Goal: Task Accomplishment & Management: Manage account settings

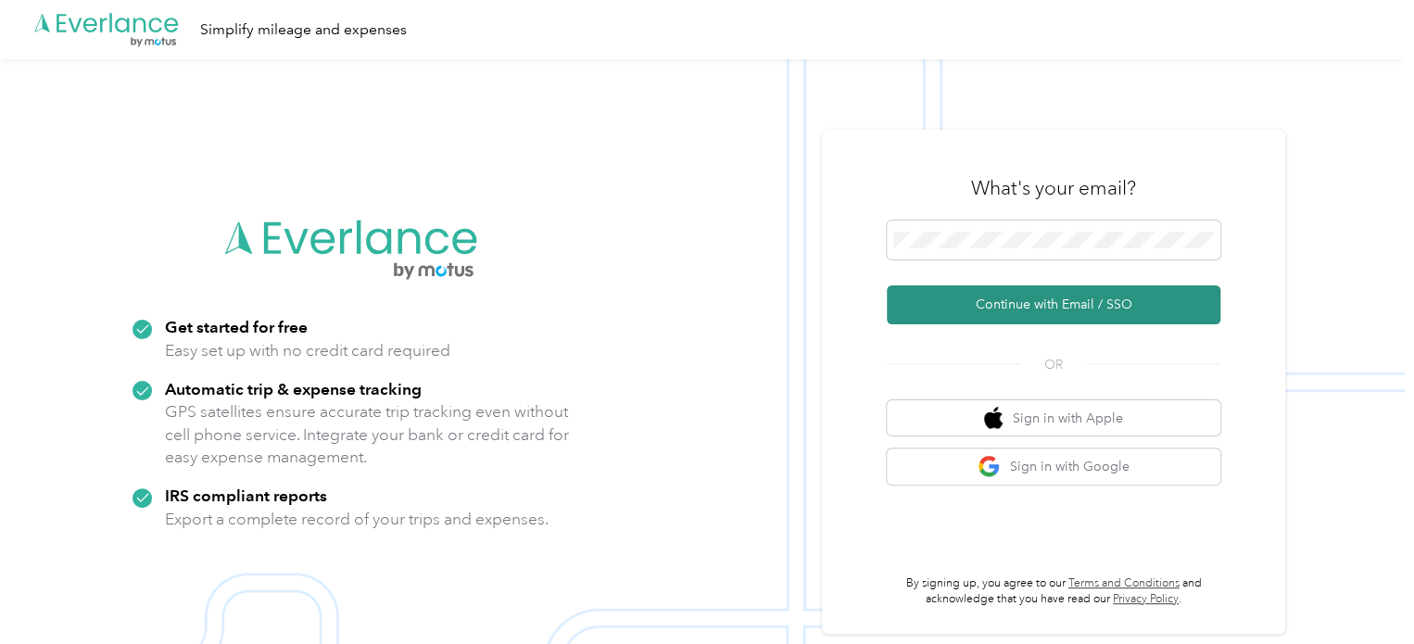
click at [1012, 292] on button "Continue with Email / SSO" at bounding box center [1054, 304] width 334 height 39
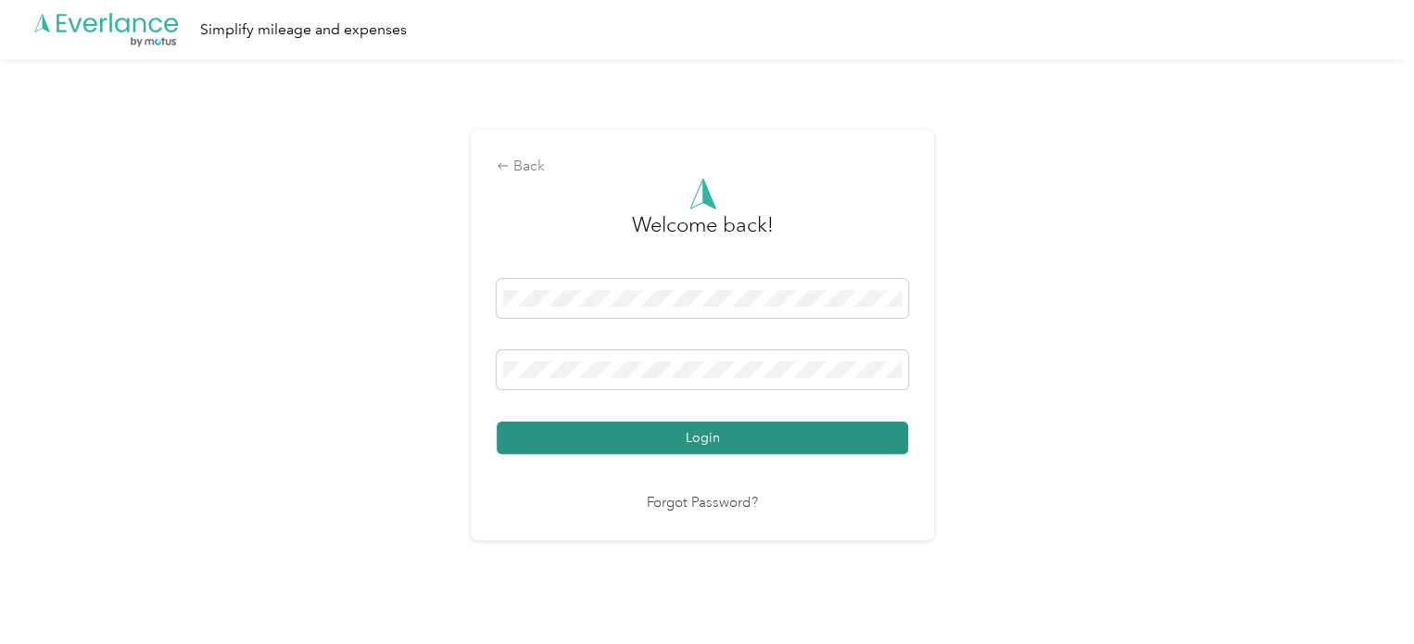
click at [685, 447] on button "Login" at bounding box center [703, 438] width 412 height 32
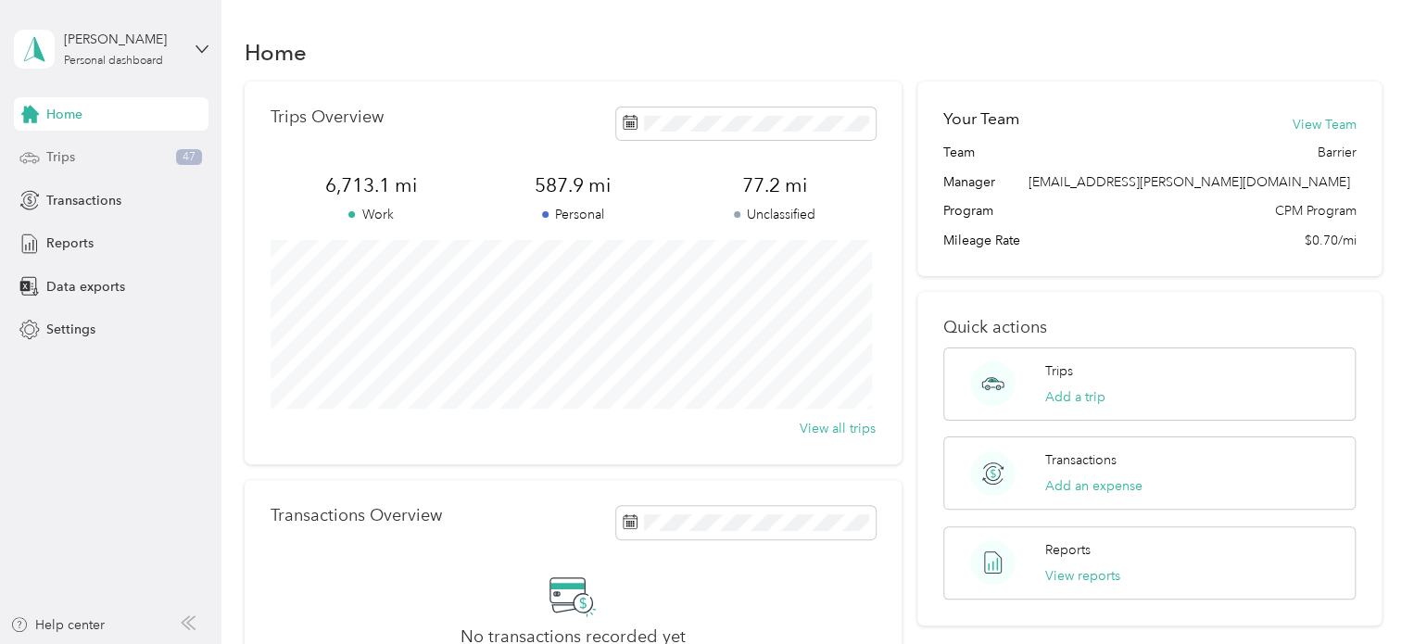
click at [81, 149] on div "Trips 47" at bounding box center [111, 157] width 195 height 33
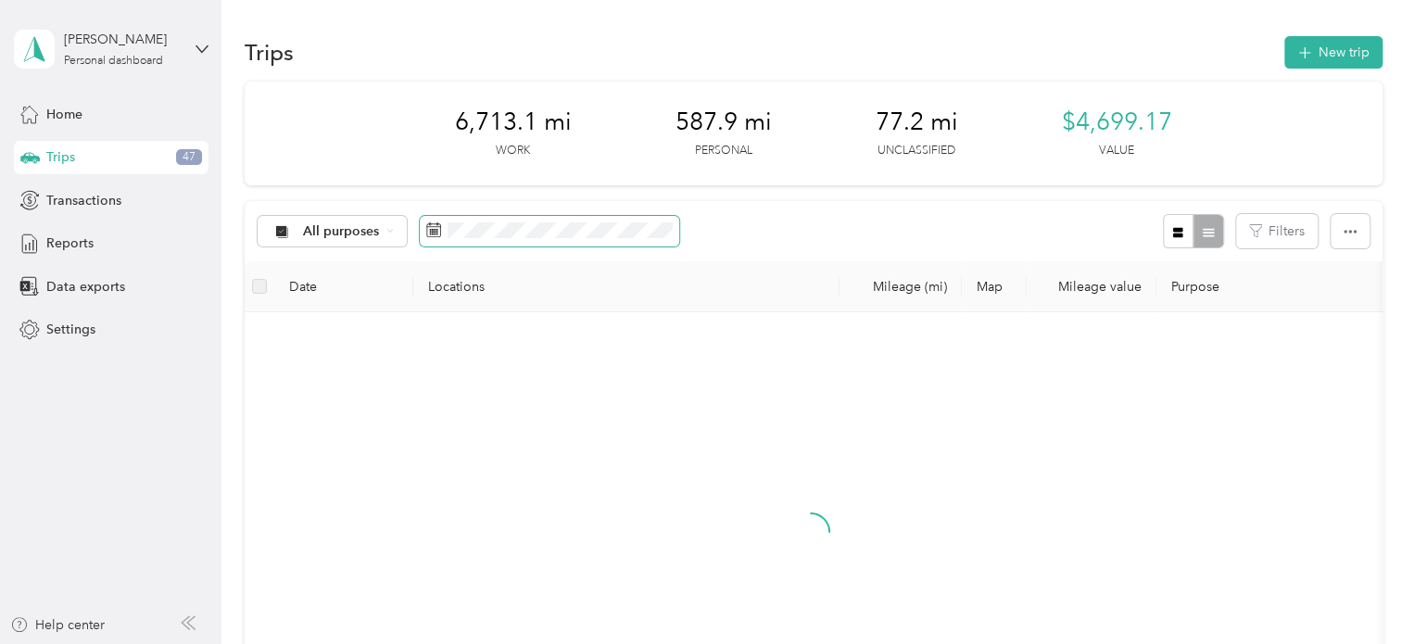
click at [530, 220] on span at bounding box center [550, 232] width 260 height 32
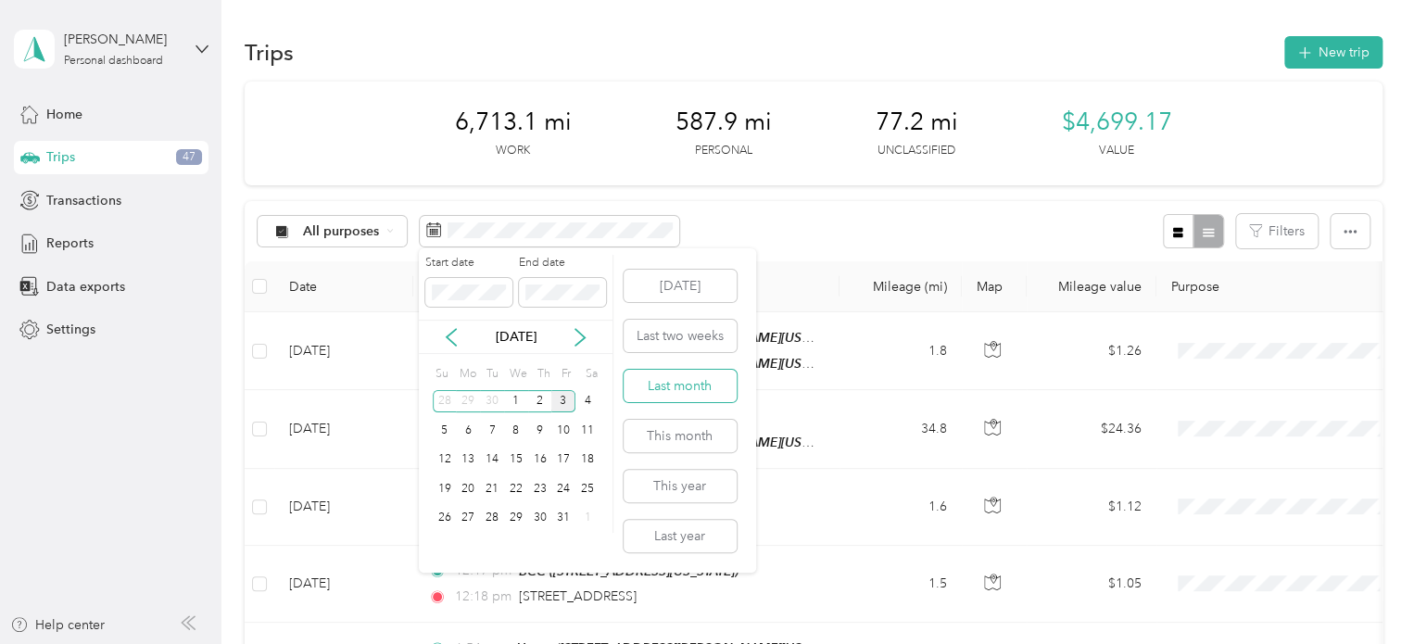
click at [690, 379] on button "Last month" at bounding box center [680, 386] width 113 height 32
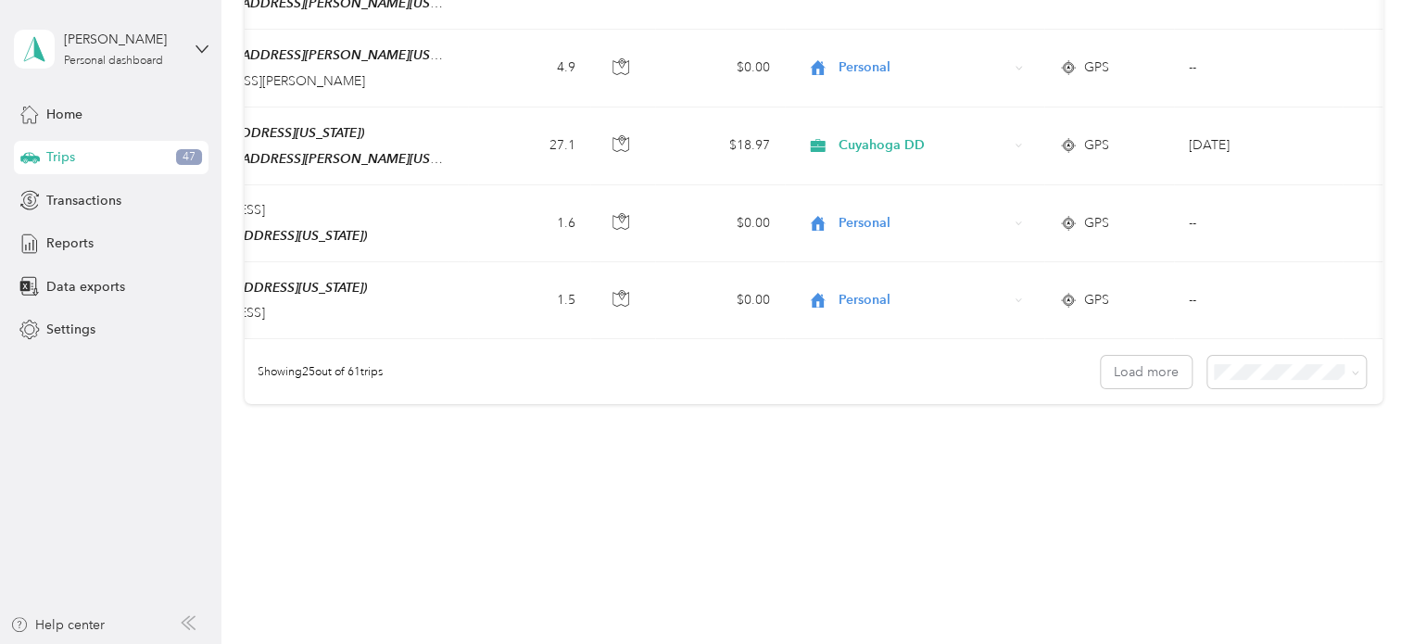
scroll to position [0, 401]
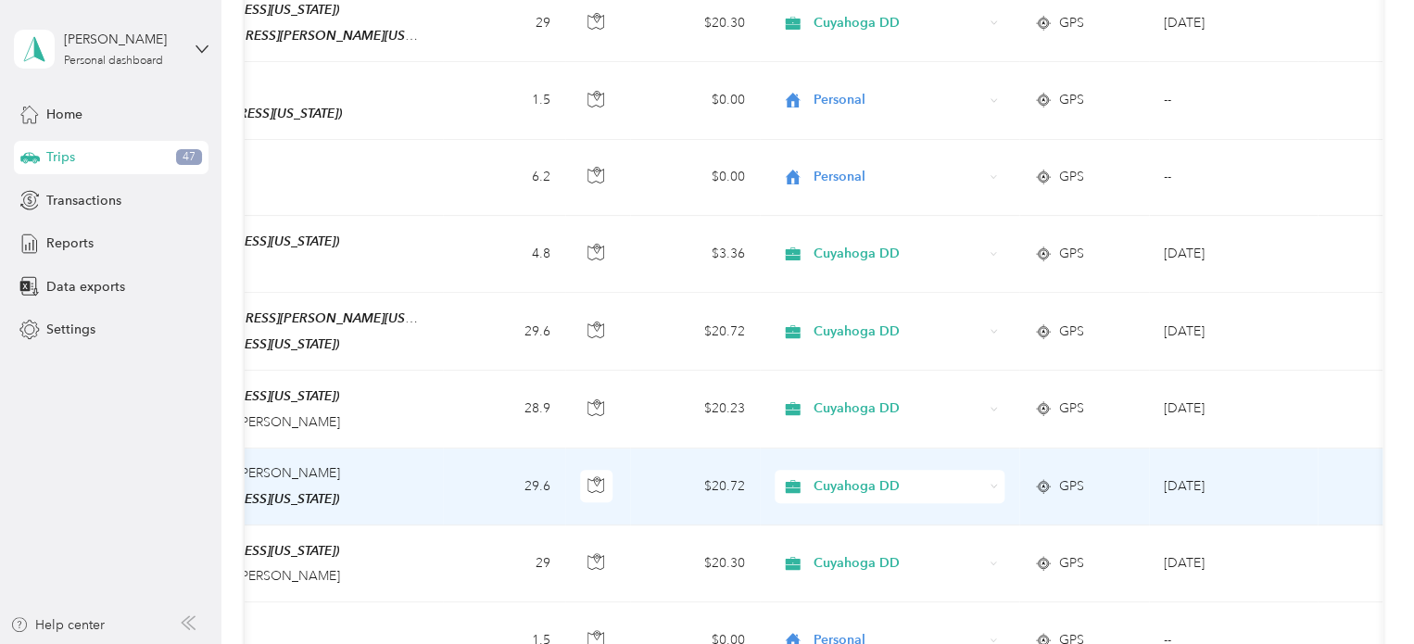
scroll to position [143, 0]
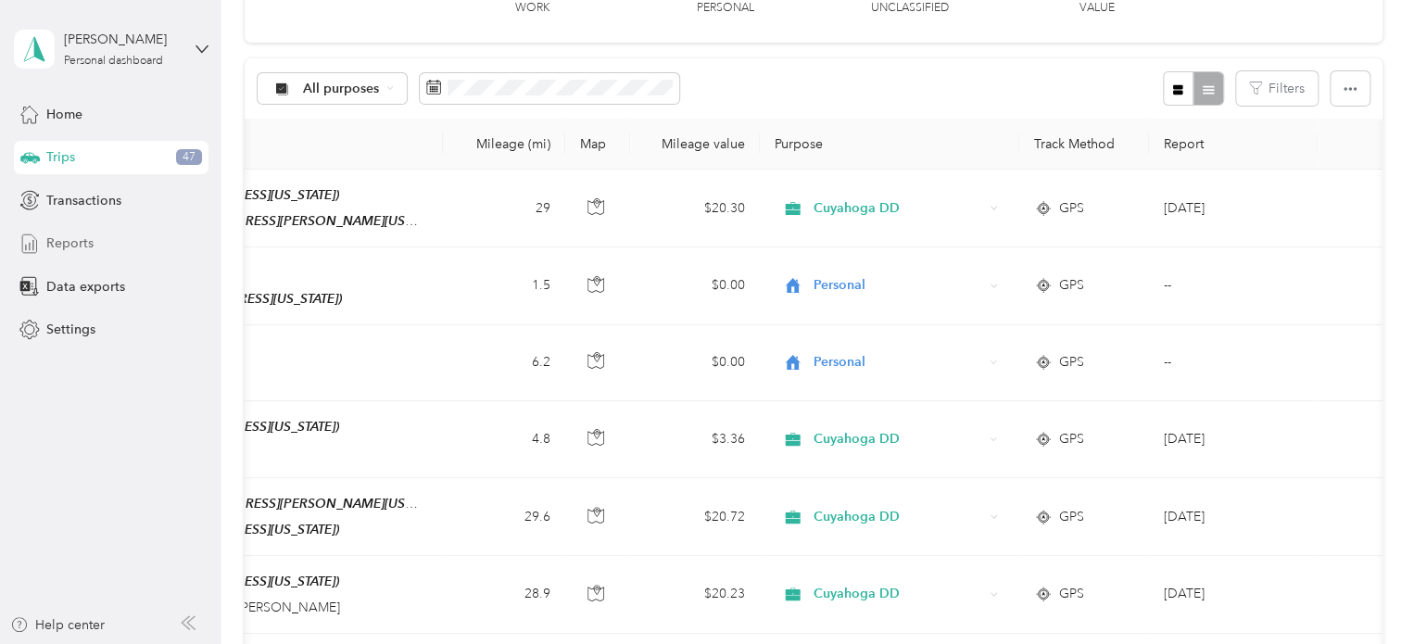
click at [84, 241] on span "Reports" at bounding box center [69, 243] width 47 height 19
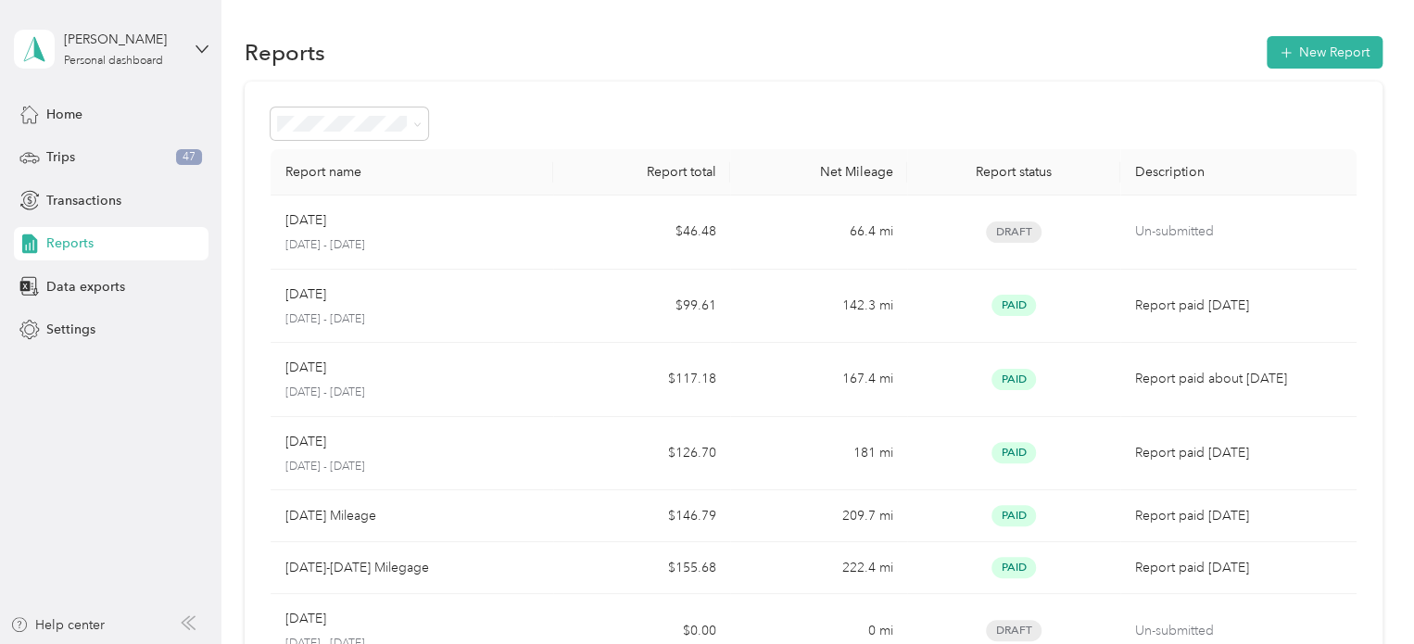
click at [507, 241] on p "[DATE] - [DATE]" at bounding box center [412, 245] width 254 height 17
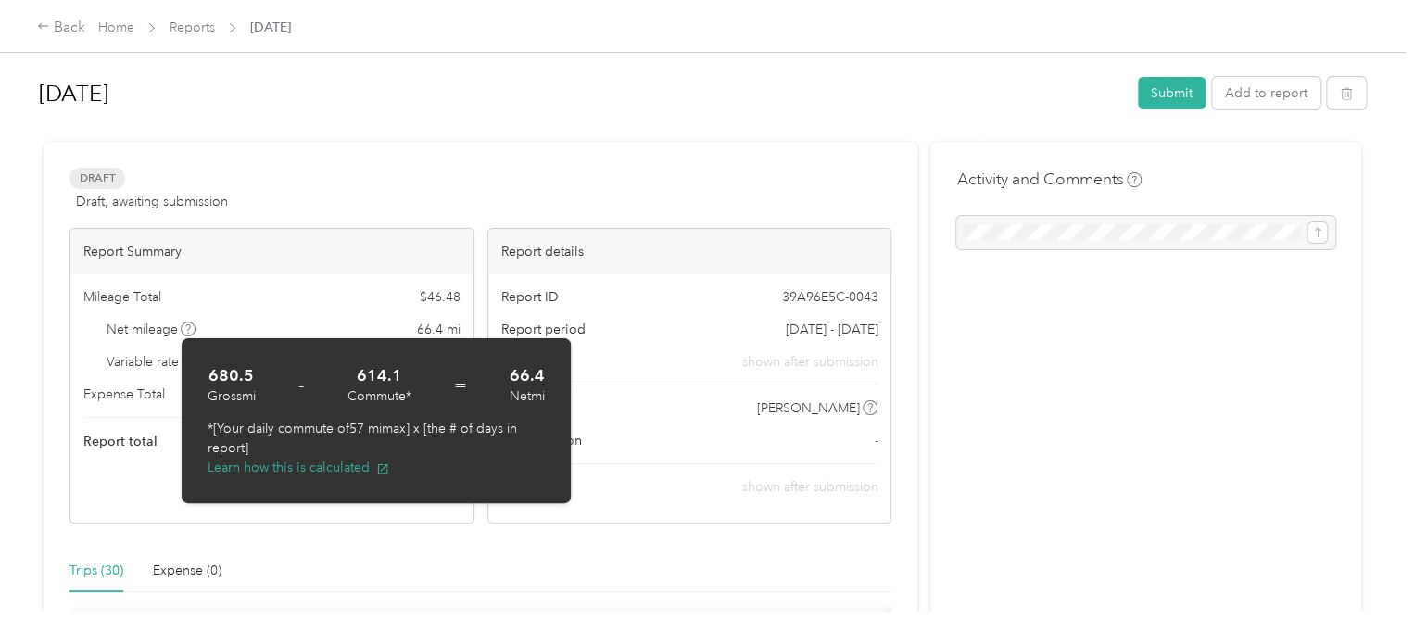
click at [478, 174] on div "Draft Draft, awaiting submission View activity & comments" at bounding box center [481, 190] width 822 height 44
drag, startPoint x: 367, startPoint y: 425, endPoint x: 341, endPoint y: 425, distance: 26.0
click at [341, 425] on p "*[Your daily commute of 57 mi max] x [the # of days in report]" at bounding box center [376, 438] width 337 height 39
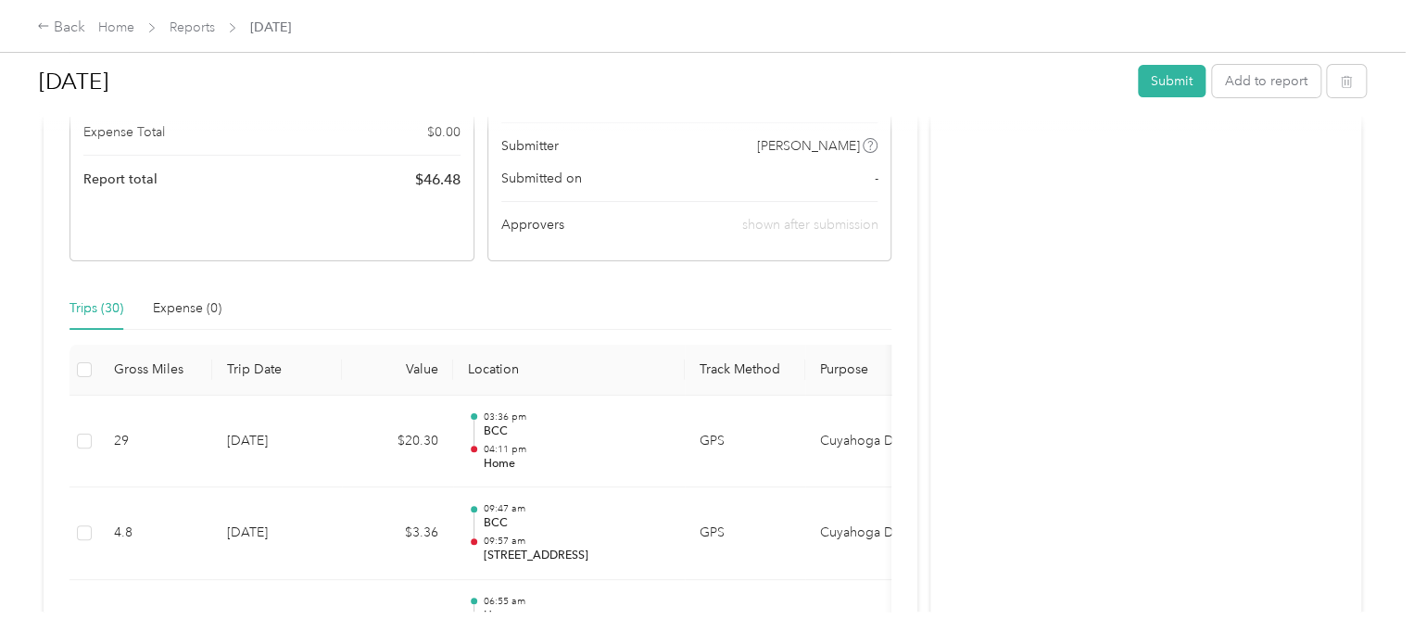
scroll to position [278, 0]
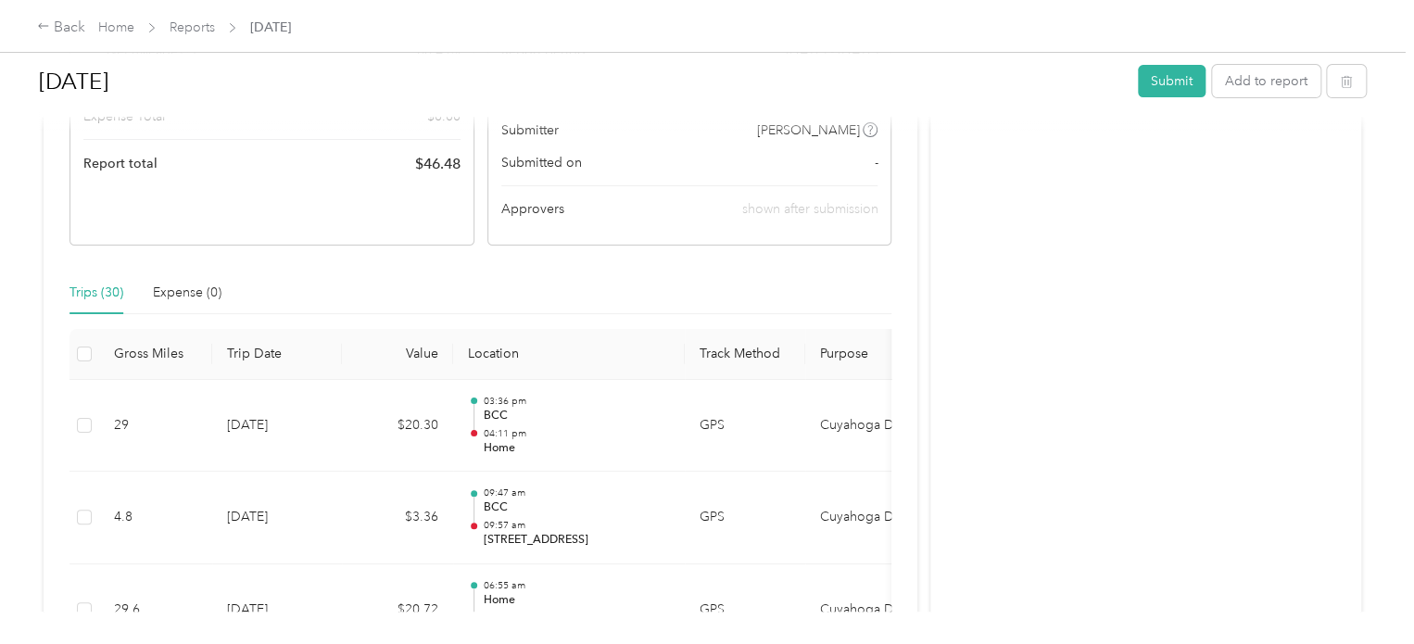
click at [478, 227] on div "Report Summary Mileage Total $ 46.48 Net mileage 66.4 mi Variable rate $ 0.70 /…" at bounding box center [481, 98] width 822 height 296
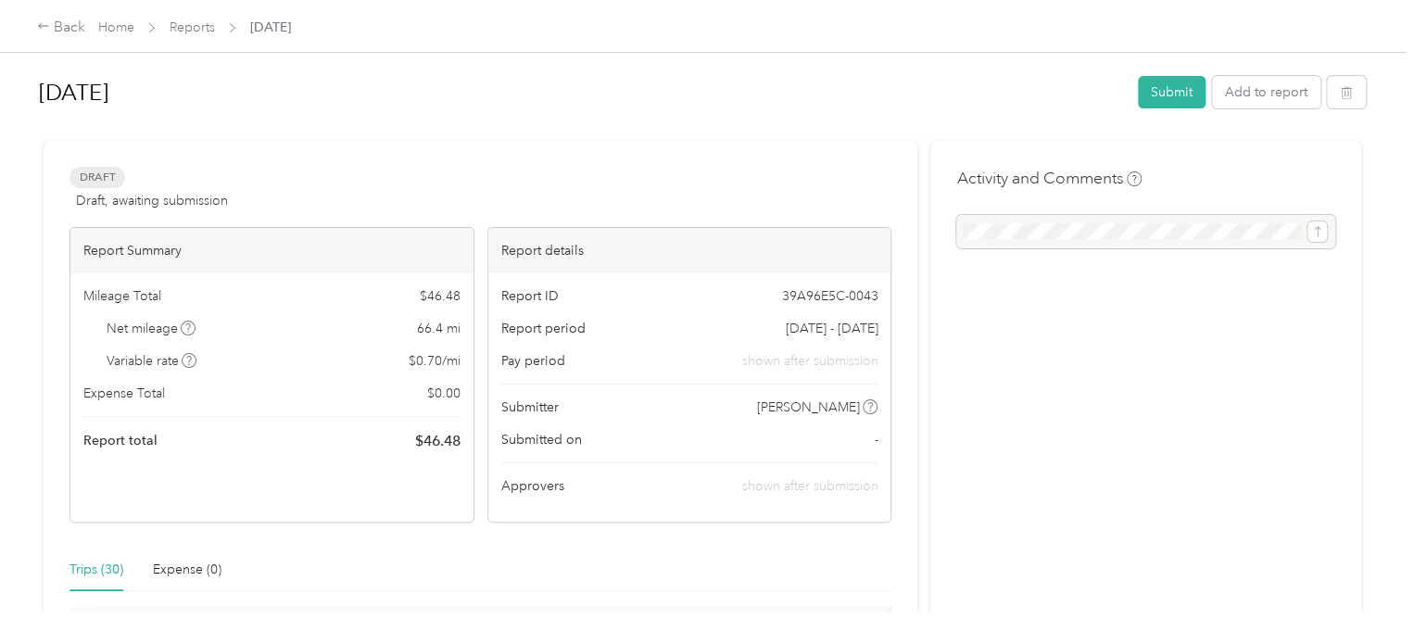
scroll to position [0, 0]
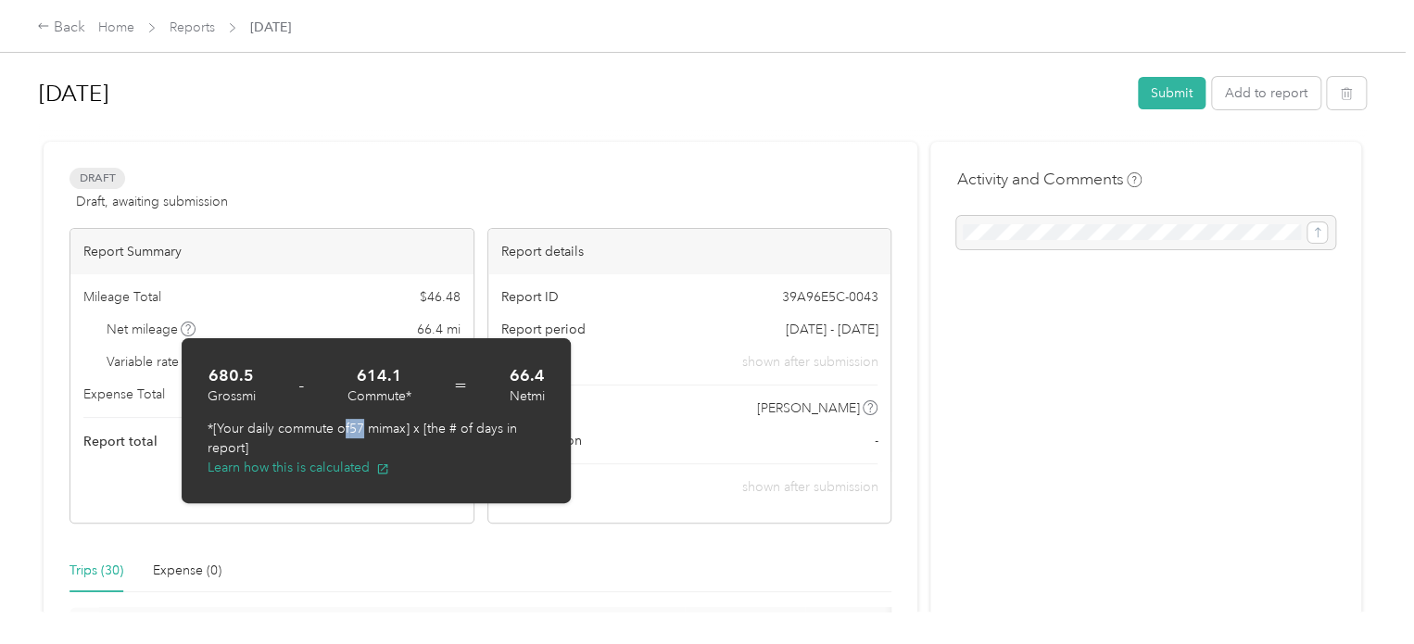
drag, startPoint x: 367, startPoint y: 432, endPoint x: 342, endPoint y: 432, distance: 25.0
click at [342, 432] on p "*[Your daily commute of 57 mi max] x [the # of days in report]" at bounding box center [376, 438] width 337 height 39
click at [449, 177] on div "Draft Draft, awaiting submission View activity & comments" at bounding box center [481, 190] width 822 height 44
drag, startPoint x: 370, startPoint y: 424, endPoint x: 345, endPoint y: 426, distance: 25.2
click at [345, 426] on p "*[Your daily commute of 57 mi max] x [the # of days in report]" at bounding box center [376, 438] width 337 height 39
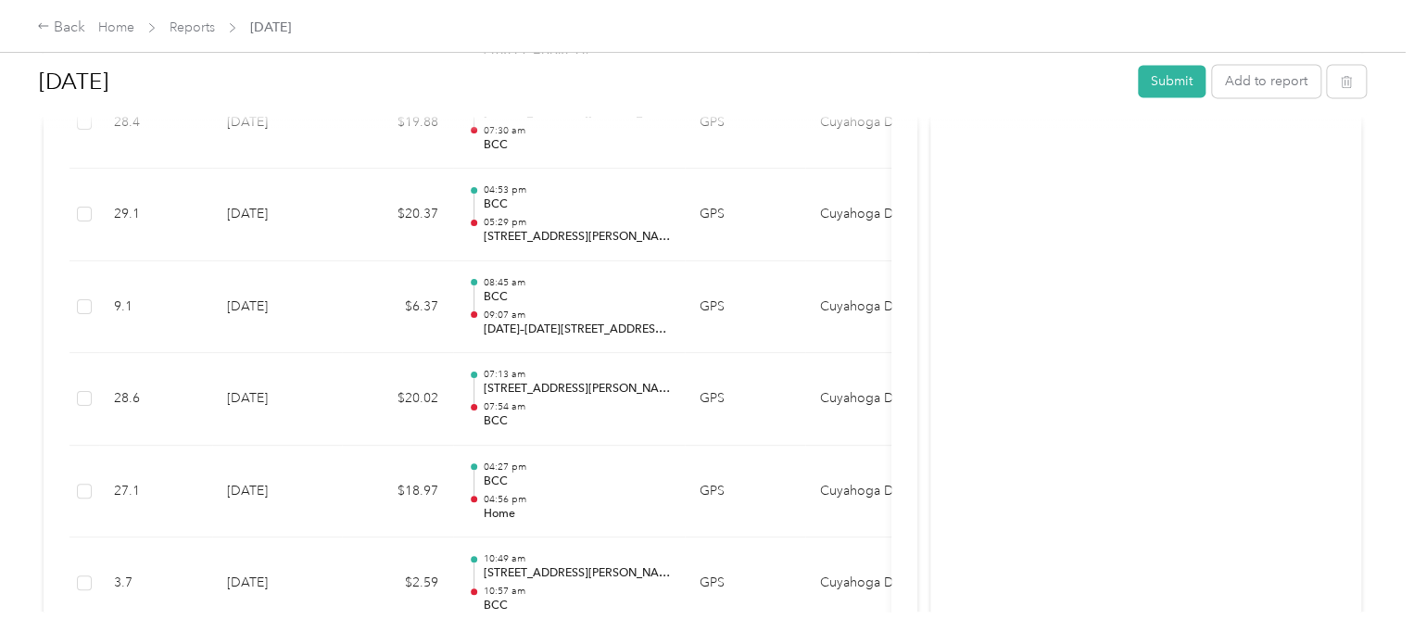
scroll to position [1198, 0]
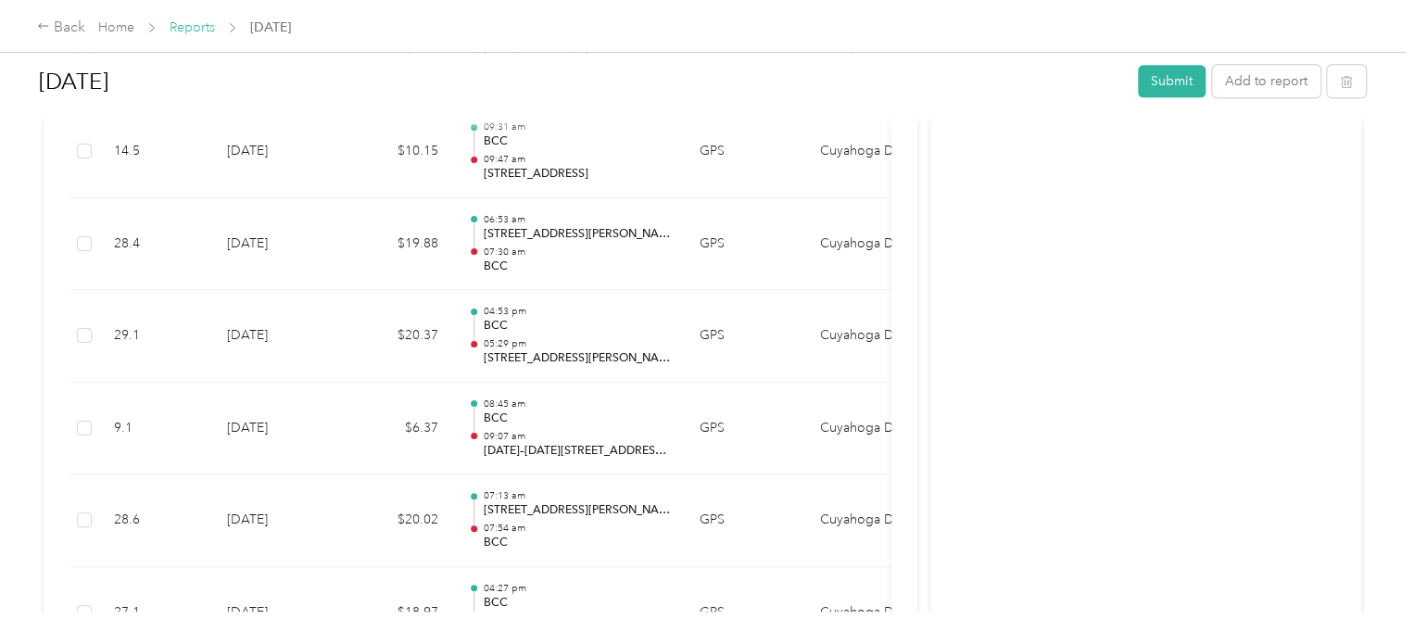
click at [182, 25] on link "Reports" at bounding box center [192, 27] width 45 height 16
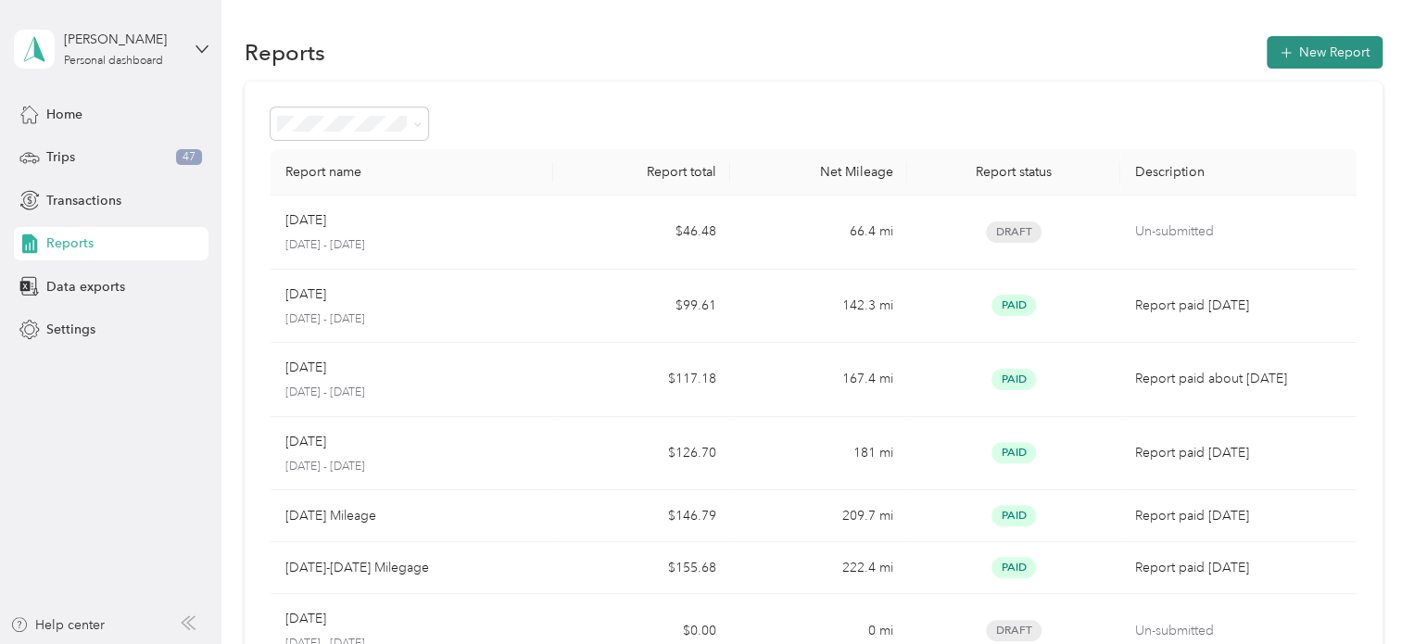
click at [1280, 44] on span "button" at bounding box center [1286, 52] width 13 height 16
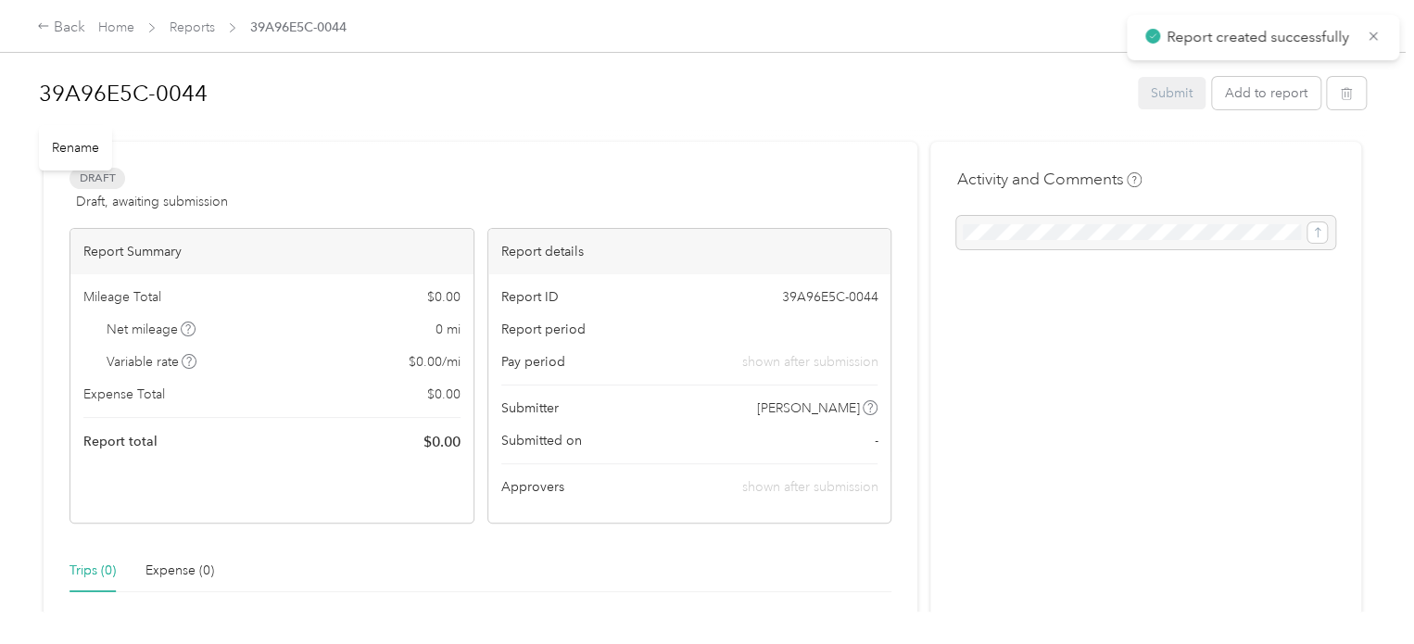
click at [184, 89] on h1 "39A96E5C-0044" at bounding box center [582, 93] width 1086 height 44
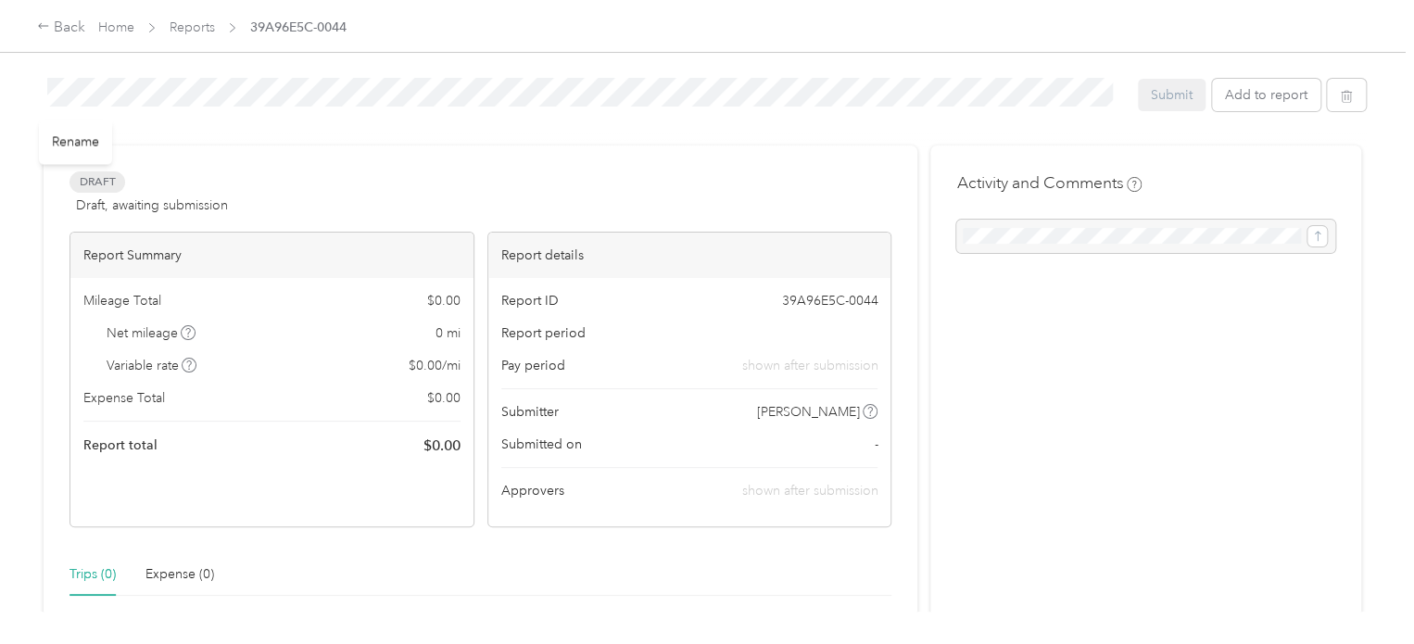
click at [0, 111] on div "39A96E5C-0044 Submit Add to report Draft Draft, awaiting submission View activi…" at bounding box center [702, 306] width 1405 height 612
click at [183, 20] on link "Reports" at bounding box center [192, 27] width 45 height 16
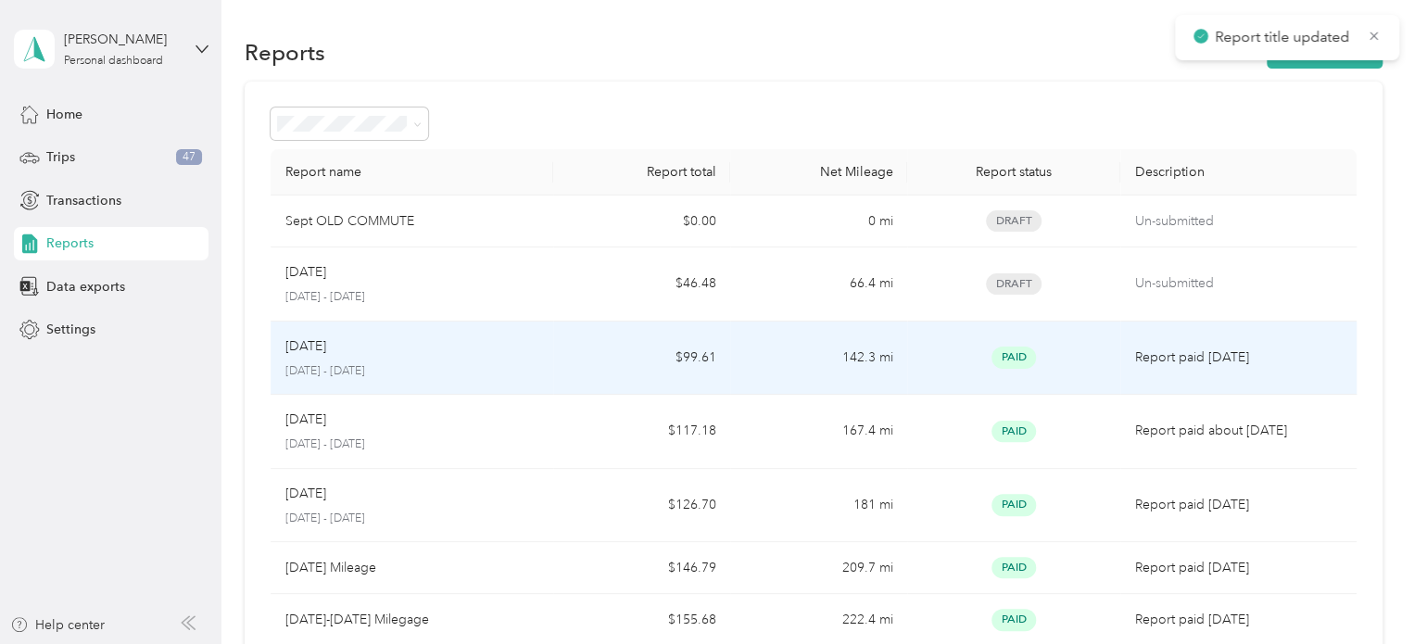
click at [959, 345] on td "Paid" at bounding box center [1013, 359] width 212 height 74
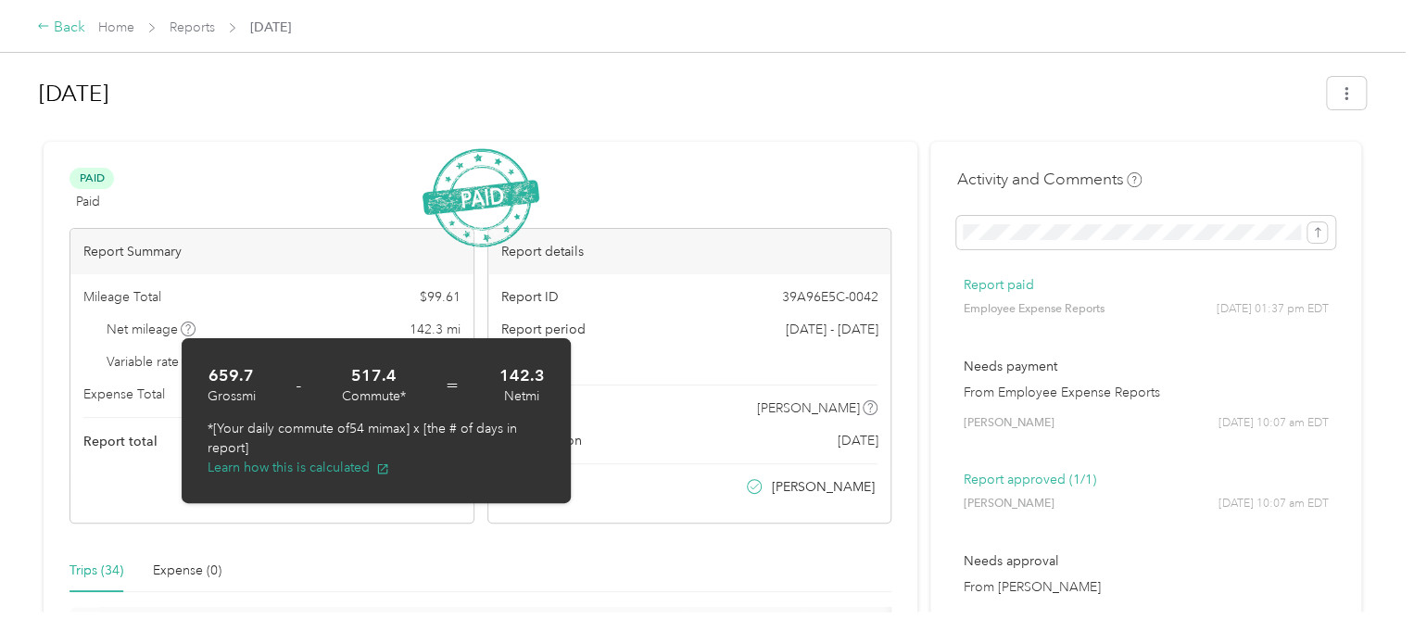
click at [57, 20] on div "Back" at bounding box center [61, 28] width 48 height 22
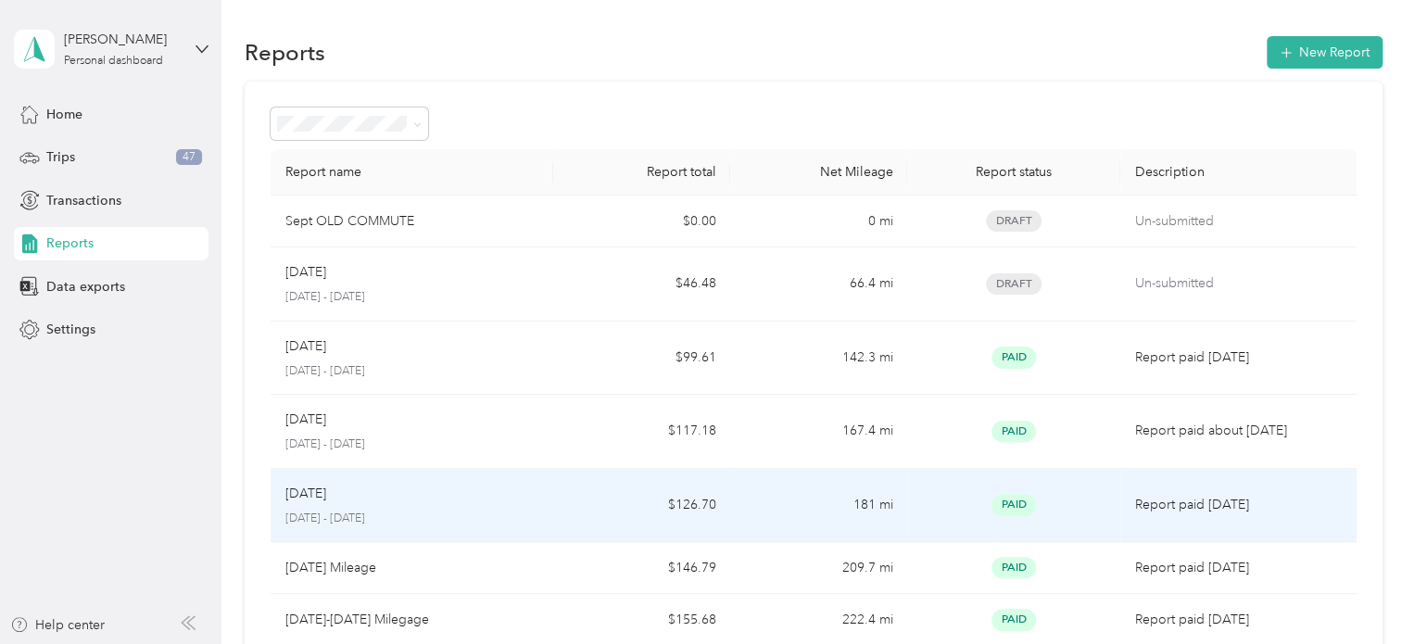
click at [731, 507] on td "181 mi" at bounding box center [818, 506] width 177 height 74
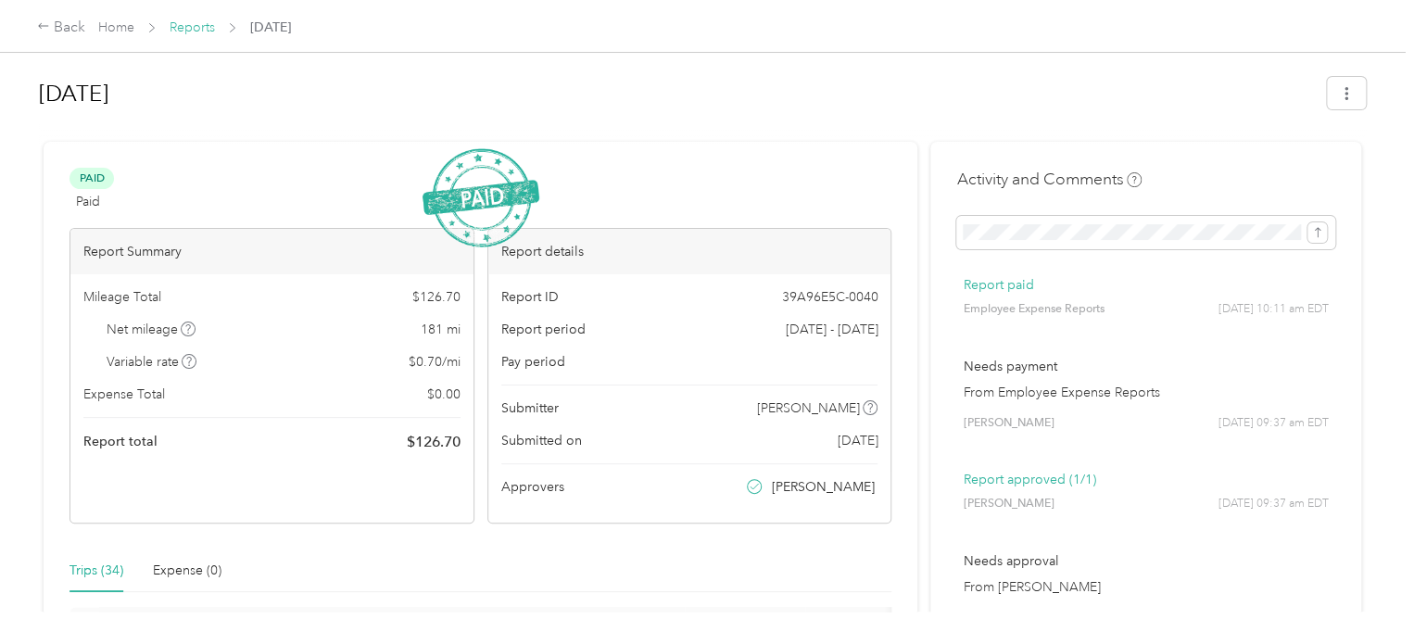
click at [208, 22] on link "Reports" at bounding box center [192, 27] width 45 height 16
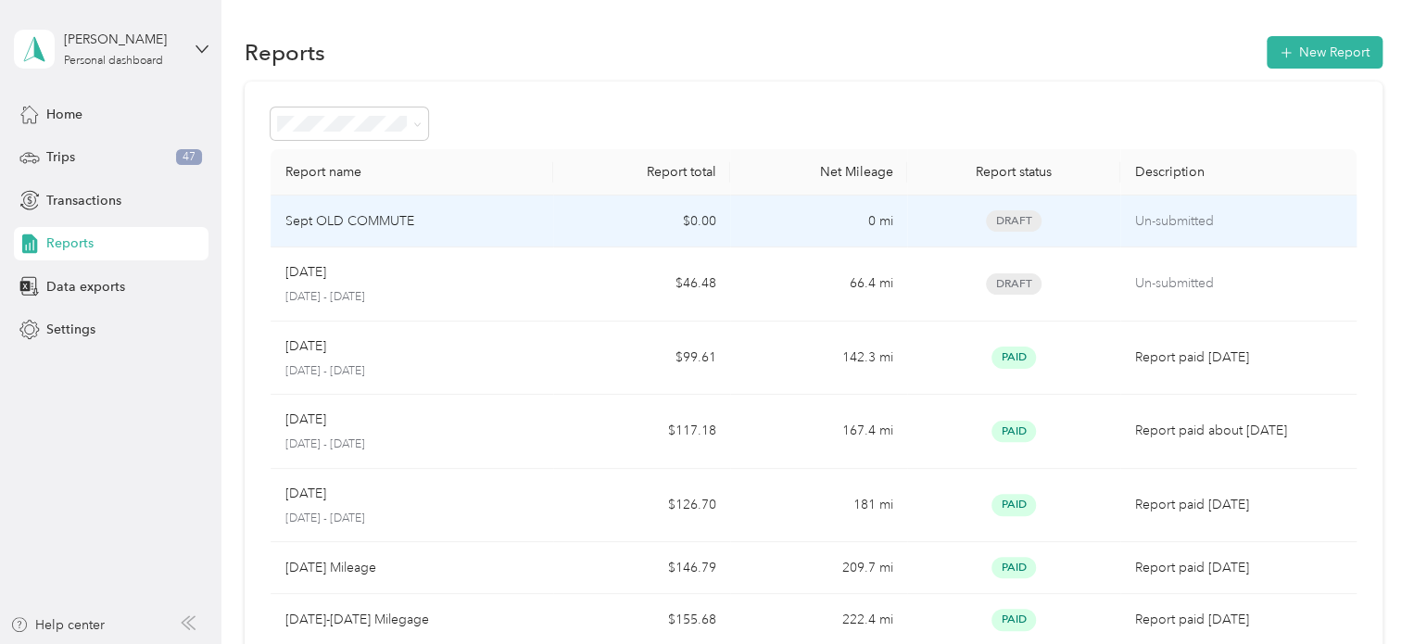
click at [712, 227] on td "$0.00" at bounding box center [641, 222] width 177 height 52
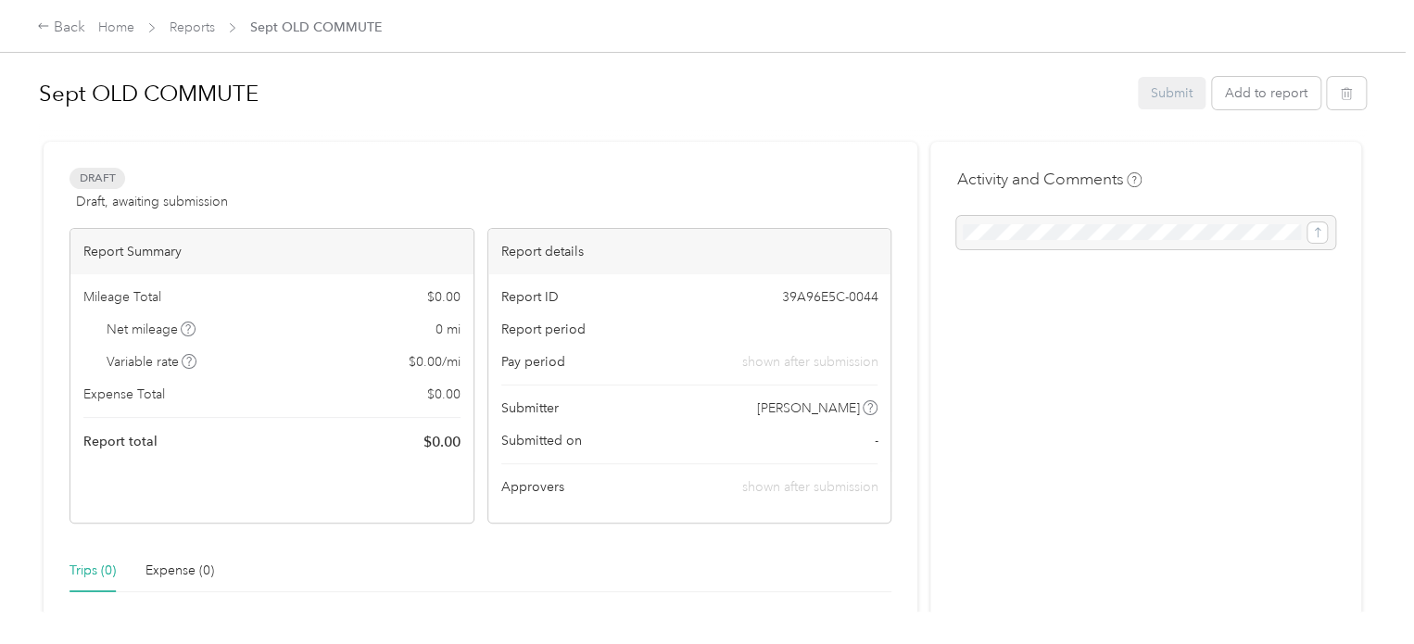
click at [320, 128] on div at bounding box center [702, 133] width 1327 height 19
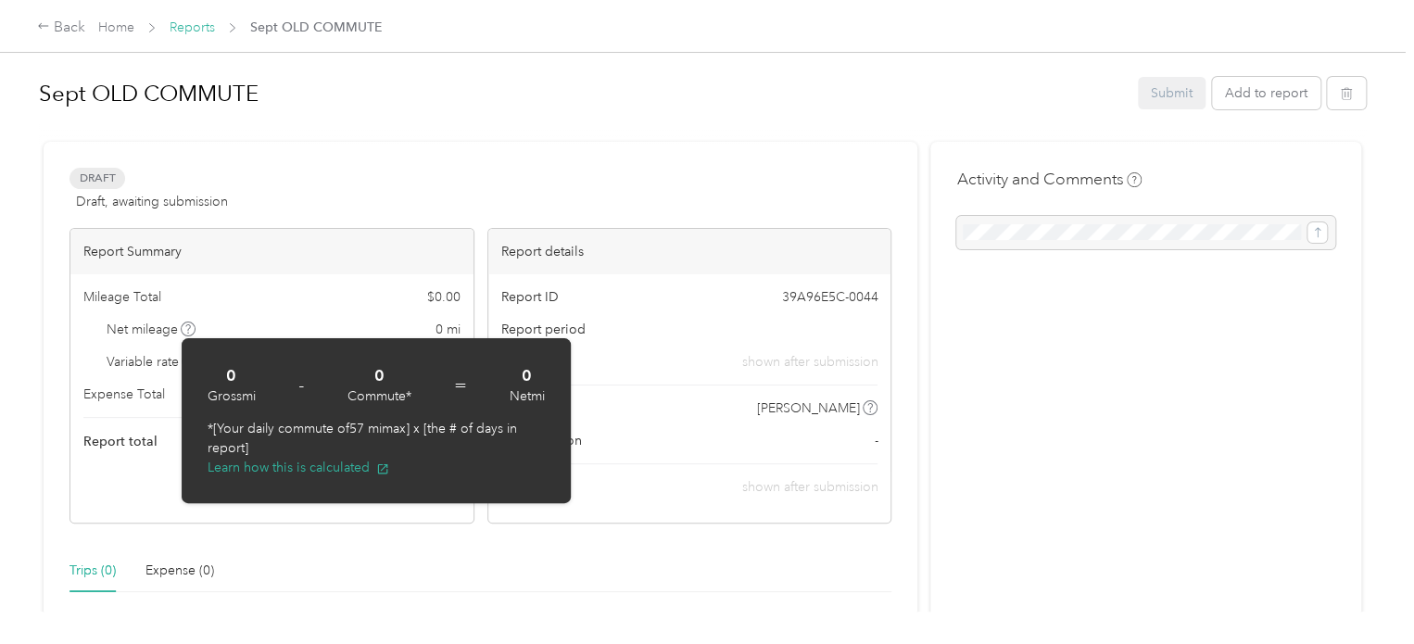
click at [184, 23] on link "Reports" at bounding box center [192, 27] width 45 height 16
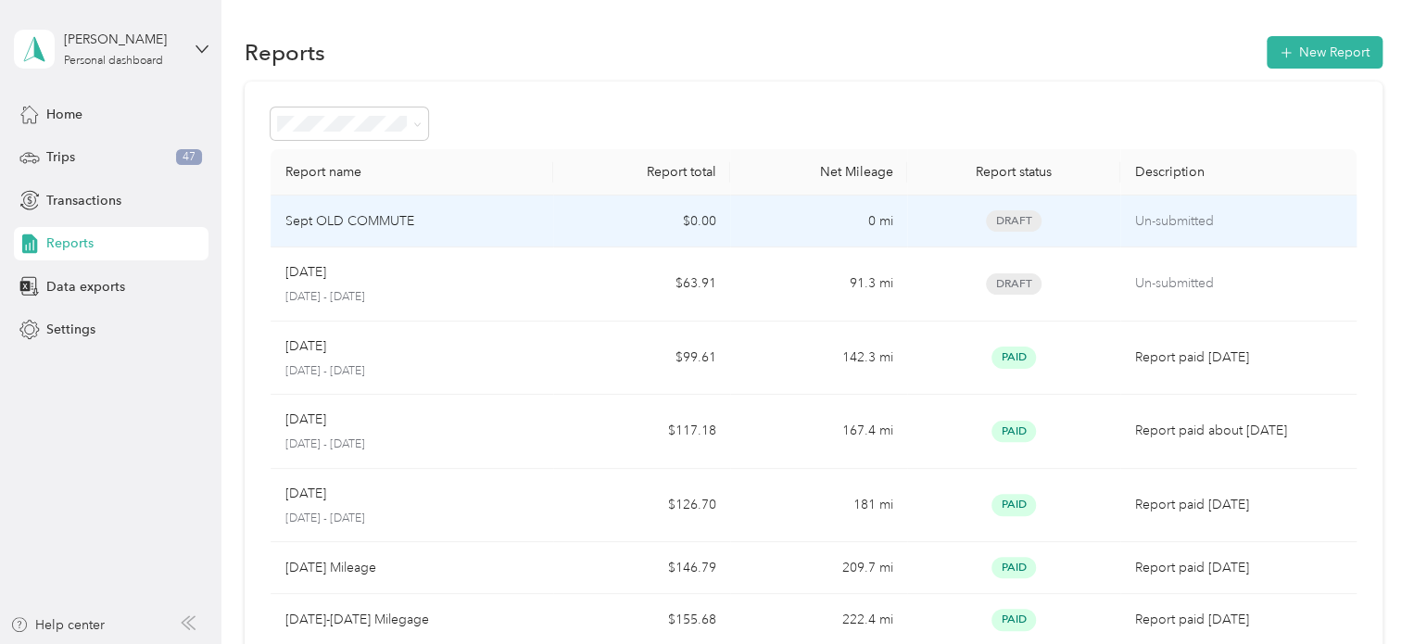
click at [420, 222] on div "Sept OLD COMMUTE" at bounding box center [412, 221] width 254 height 20
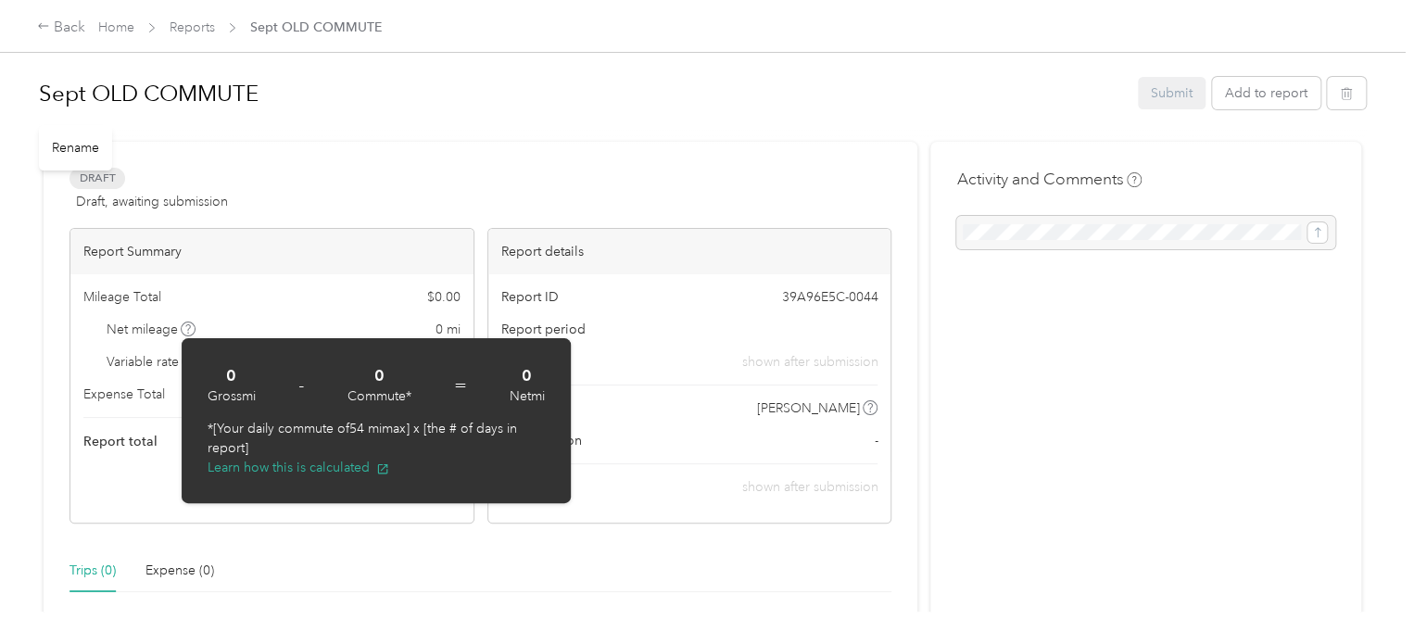
click at [467, 103] on h1 "Sept OLD COMMUTE" at bounding box center [582, 93] width 1086 height 44
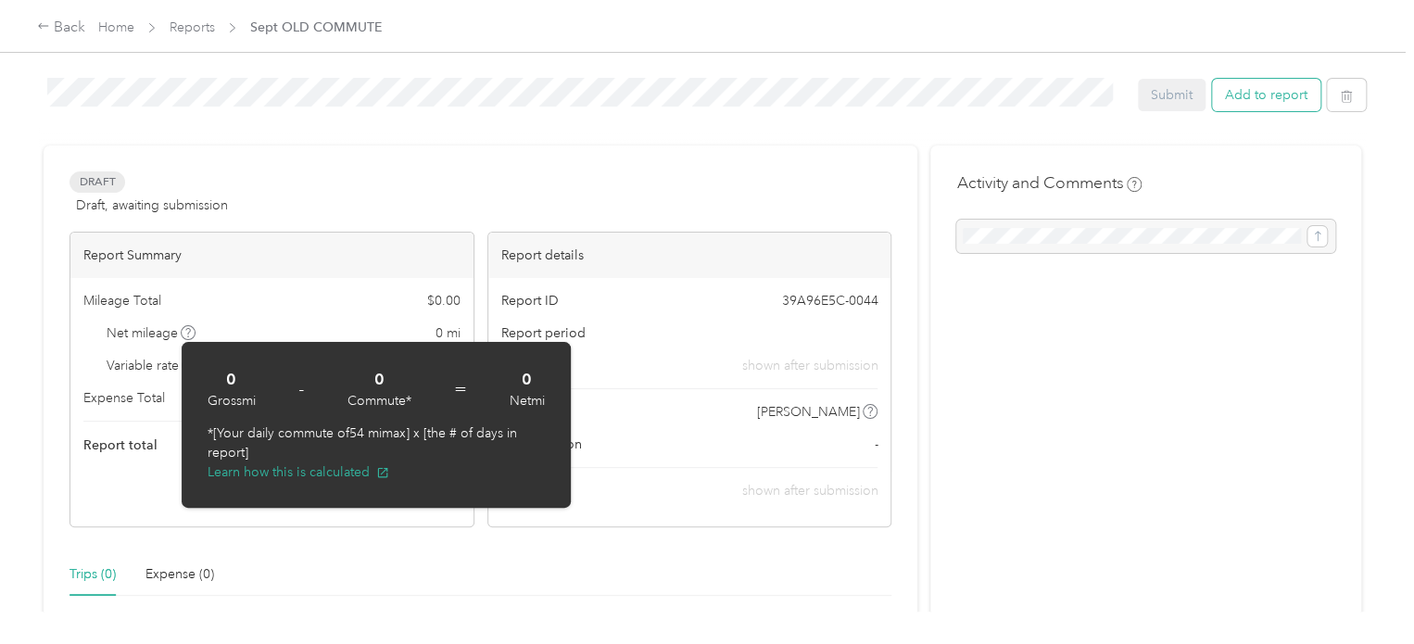
click at [1227, 85] on button "Add to report" at bounding box center [1266, 95] width 108 height 32
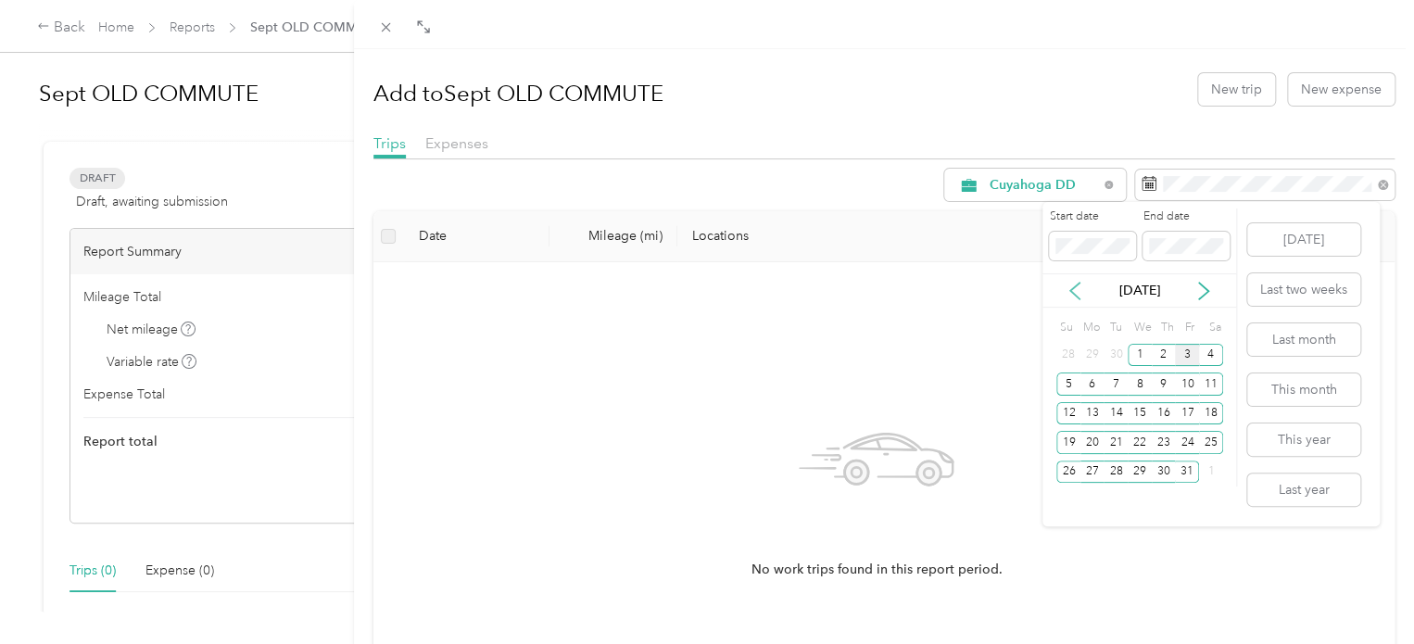
click at [1068, 289] on icon at bounding box center [1075, 291] width 19 height 19
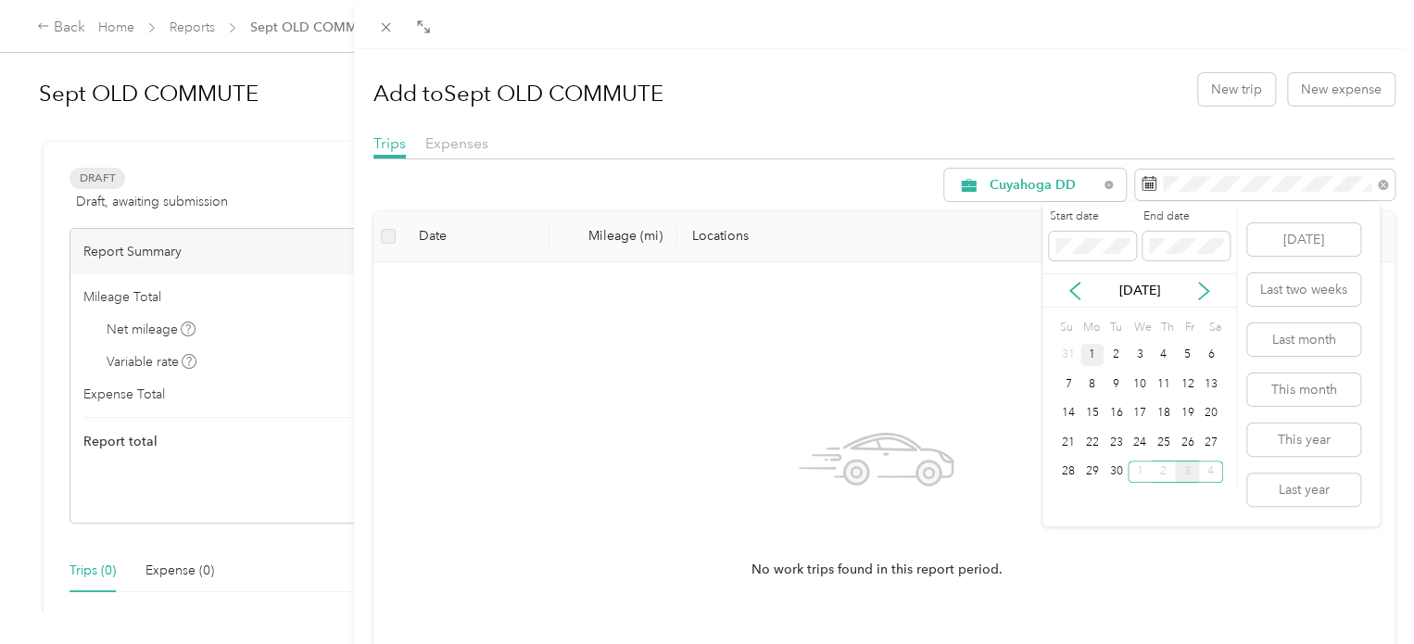
click at [1094, 349] on div "1" at bounding box center [1093, 355] width 24 height 23
click at [1210, 379] on div "13" at bounding box center [1211, 384] width 24 height 23
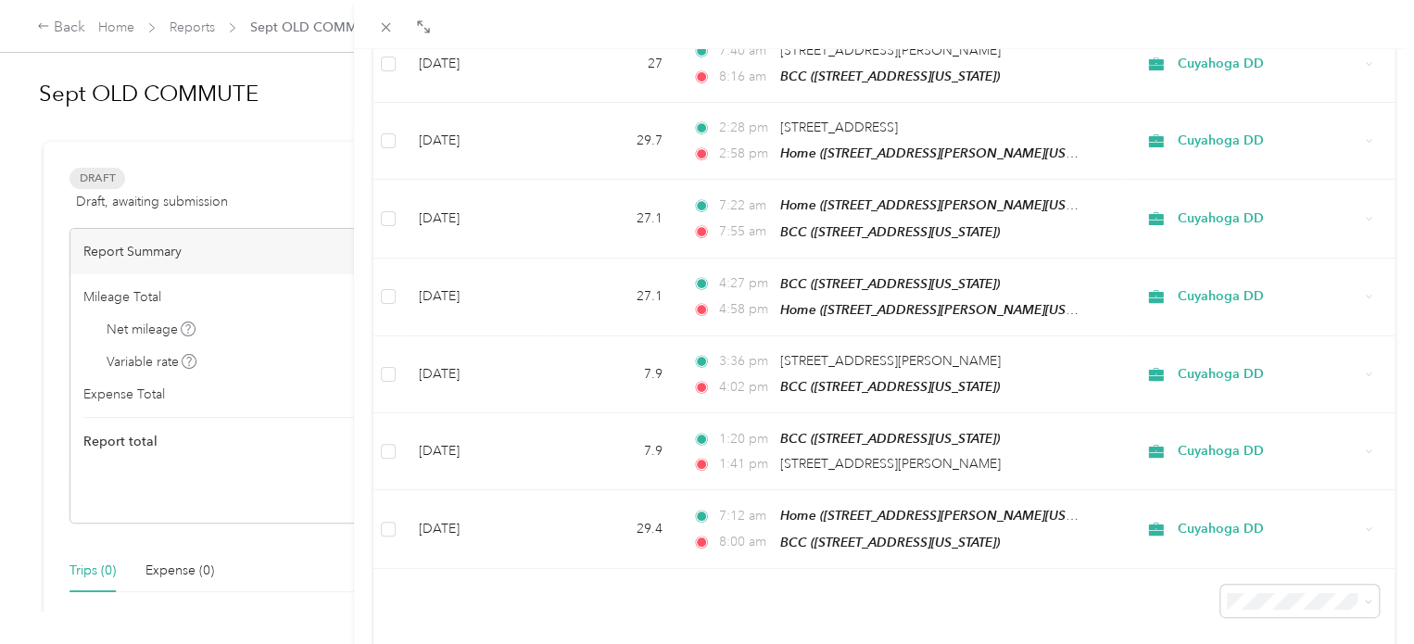
scroll to position [673, 0]
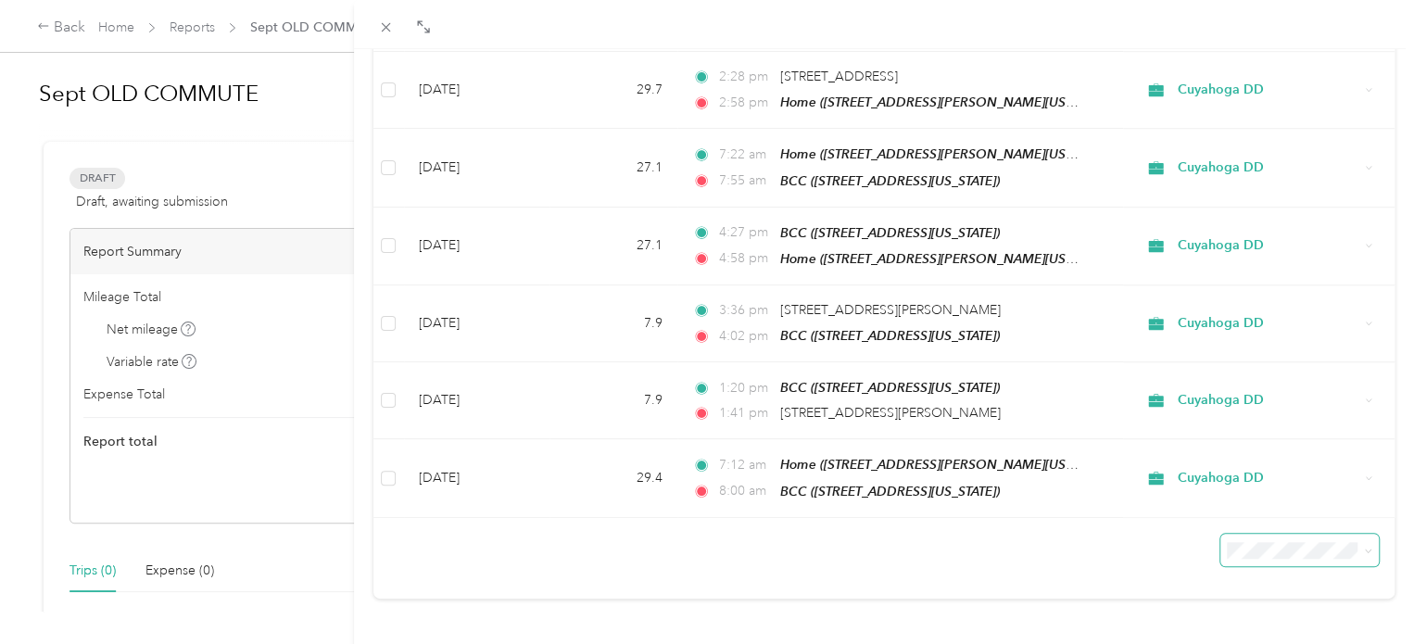
click at [1226, 541] on span at bounding box center [1300, 550] width 159 height 32
click at [1262, 463] on span "50 per load" at bounding box center [1253, 467] width 69 height 16
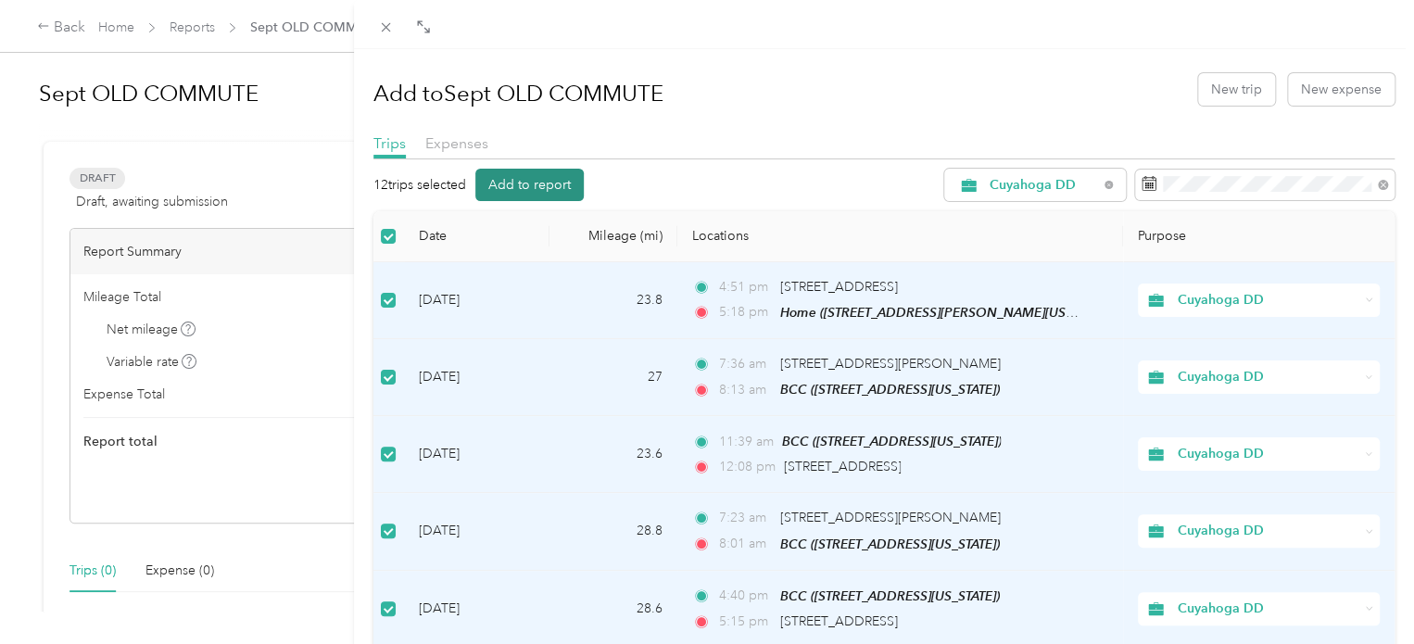
click at [550, 169] on button "Add to report" at bounding box center [530, 185] width 108 height 32
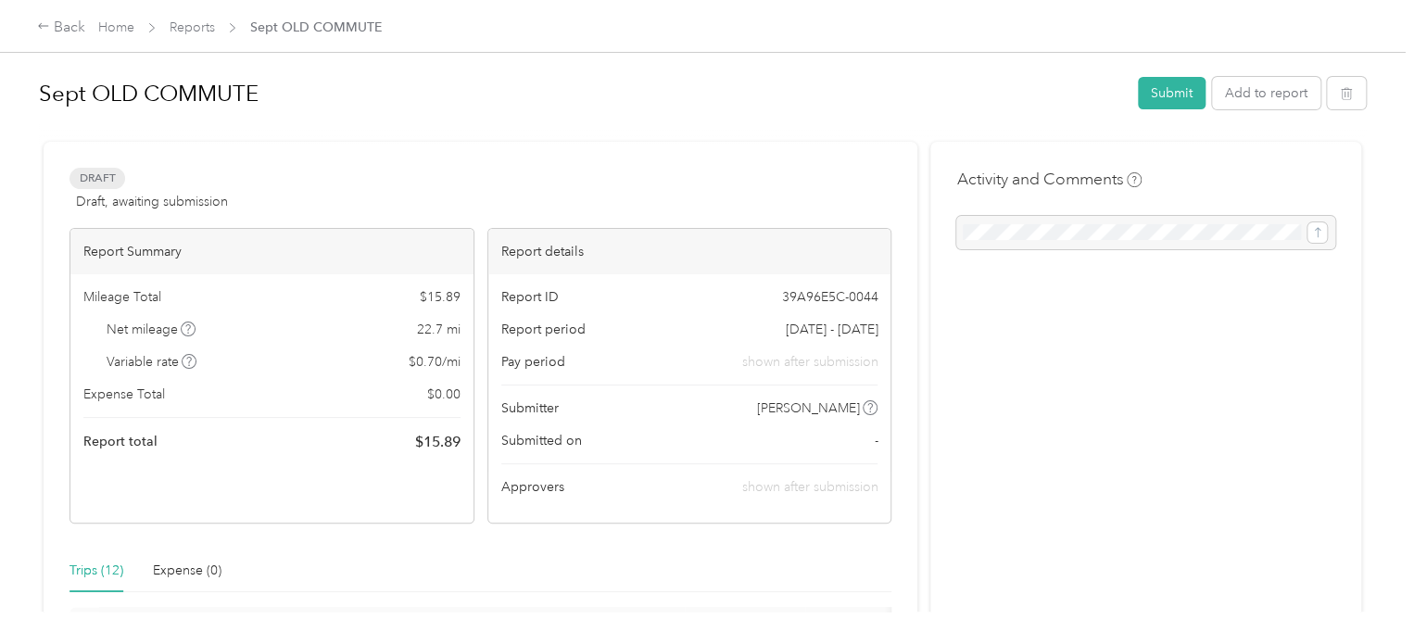
click at [512, 168] on div "Draft Draft, awaiting submission View activity & comments" at bounding box center [481, 190] width 822 height 44
click at [203, 28] on link "Reports" at bounding box center [192, 27] width 45 height 16
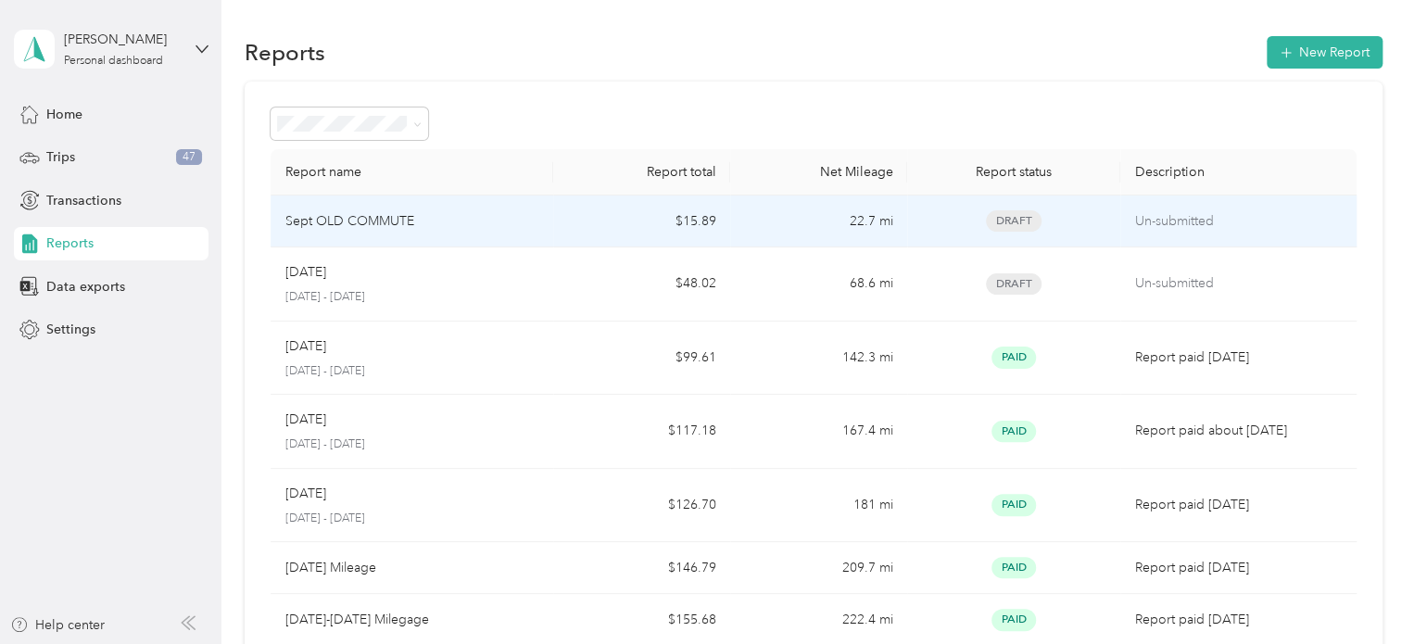
click at [752, 217] on td "22.7 mi" at bounding box center [818, 222] width 177 height 52
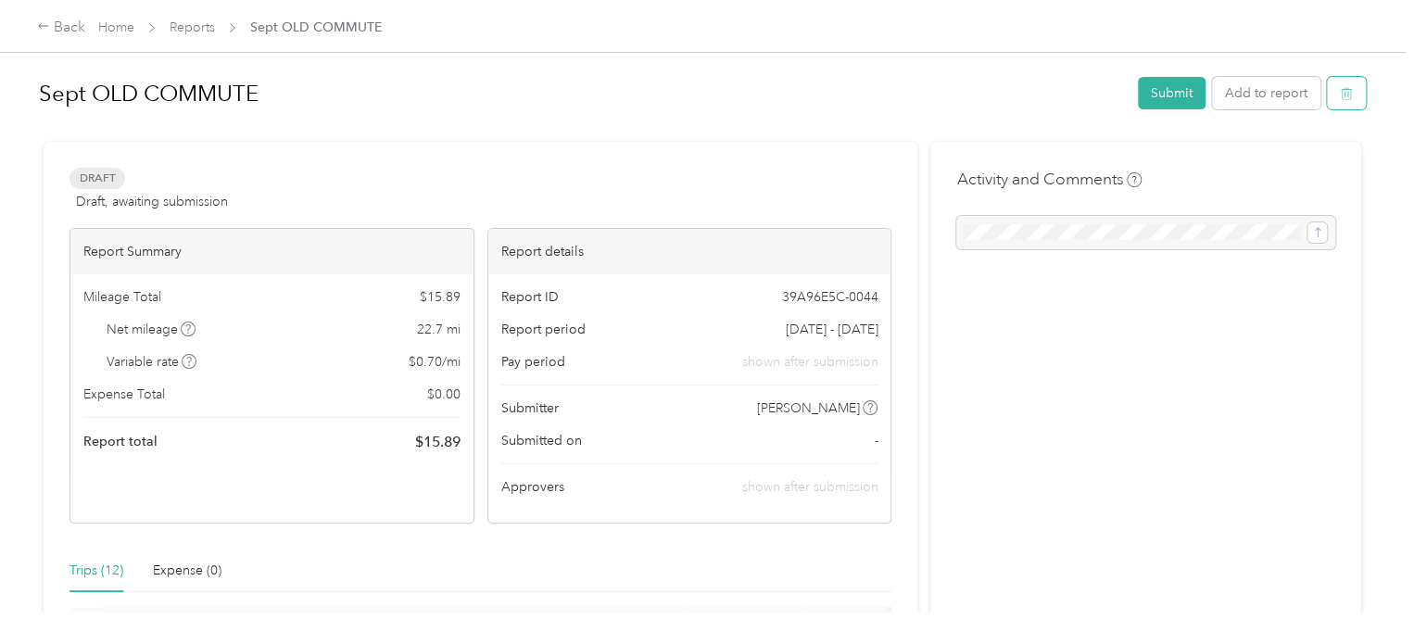
click at [1343, 90] on icon "button" at bounding box center [1346, 94] width 11 height 12
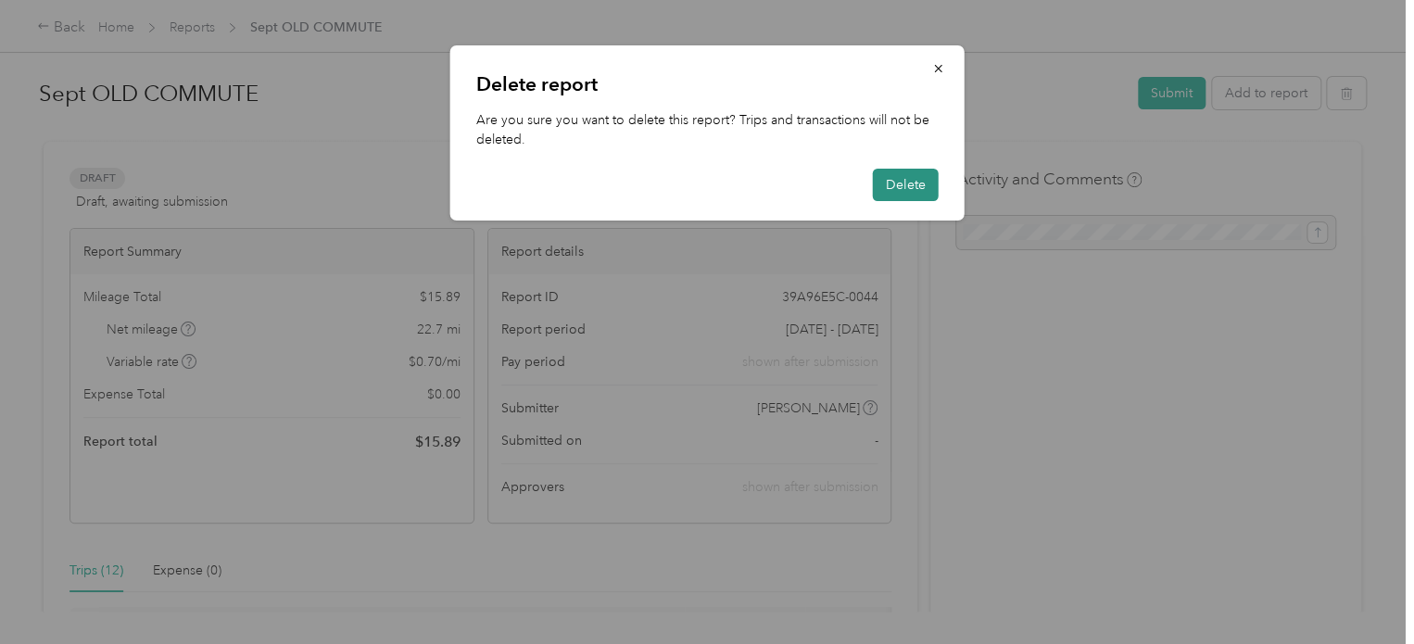
click at [916, 184] on button "Delete" at bounding box center [906, 185] width 66 height 32
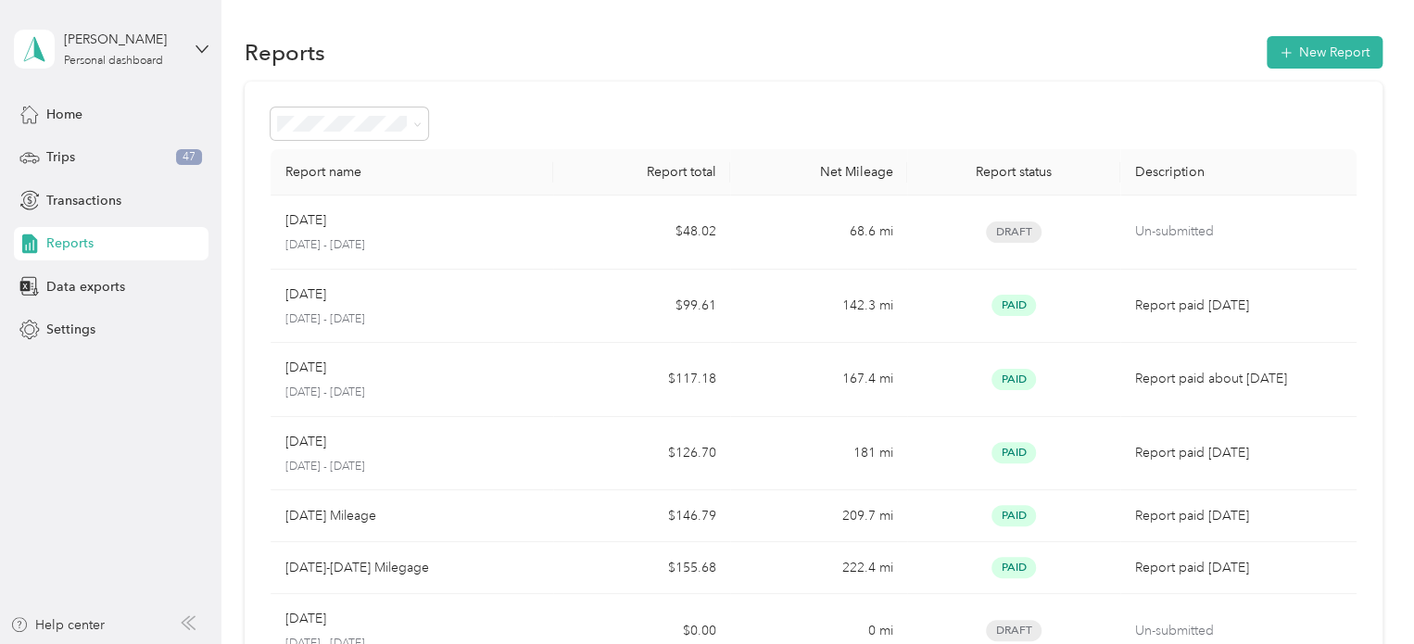
click at [501, 222] on div "[DATE]" at bounding box center [412, 220] width 254 height 20
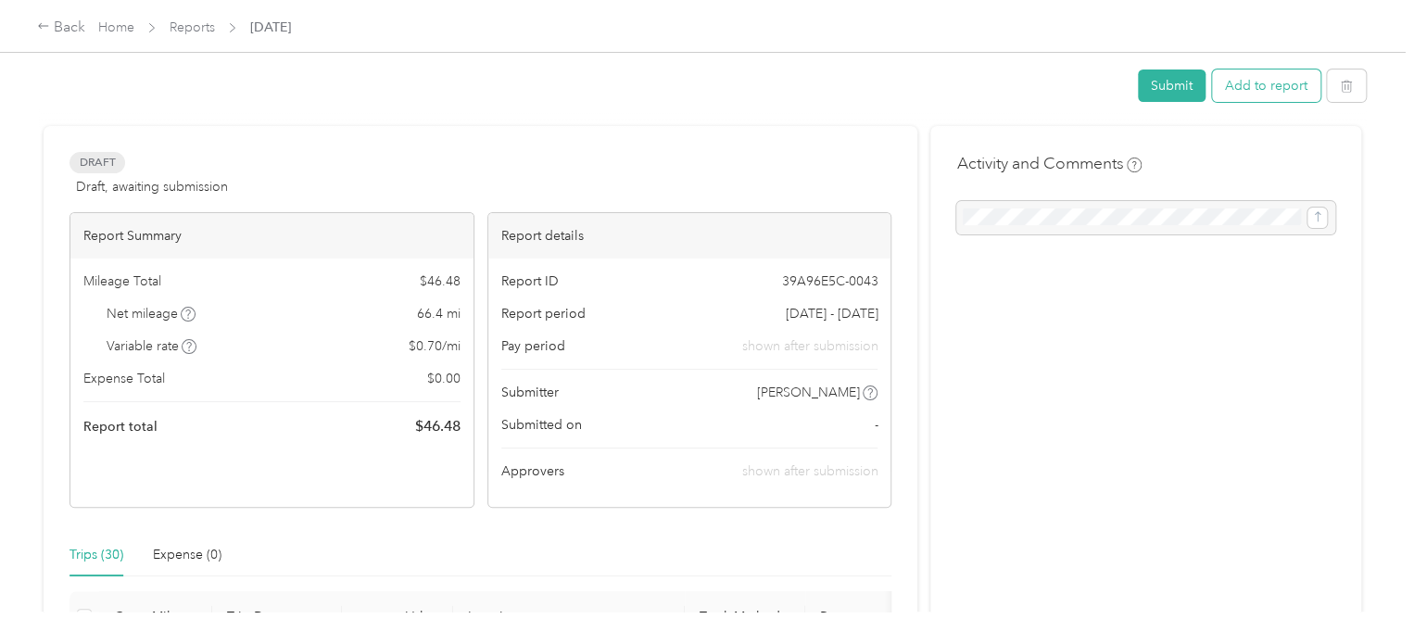
click at [1283, 96] on button "Add to report" at bounding box center [1266, 86] width 108 height 32
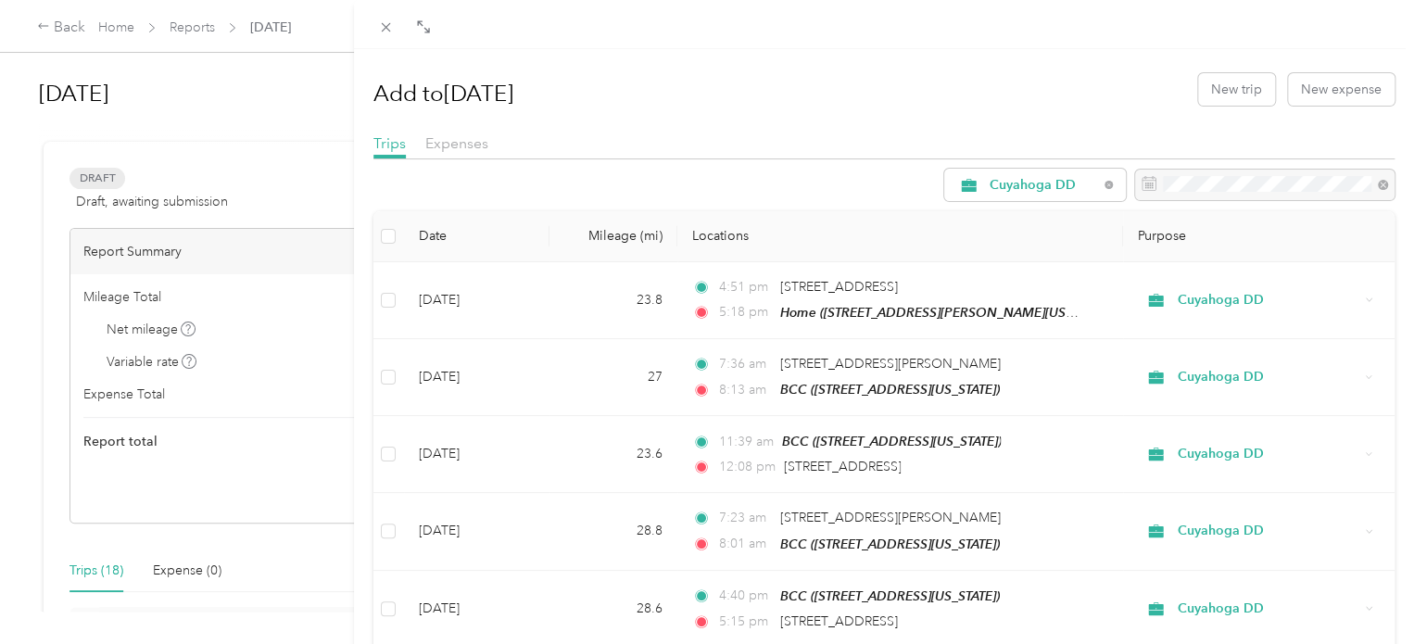
click at [926, 95] on div "Add to [DATE] New trip New expense" at bounding box center [885, 89] width 1022 height 54
click at [1368, 188] on div at bounding box center [1265, 186] width 260 height 32
click at [392, 31] on icon at bounding box center [386, 27] width 16 height 16
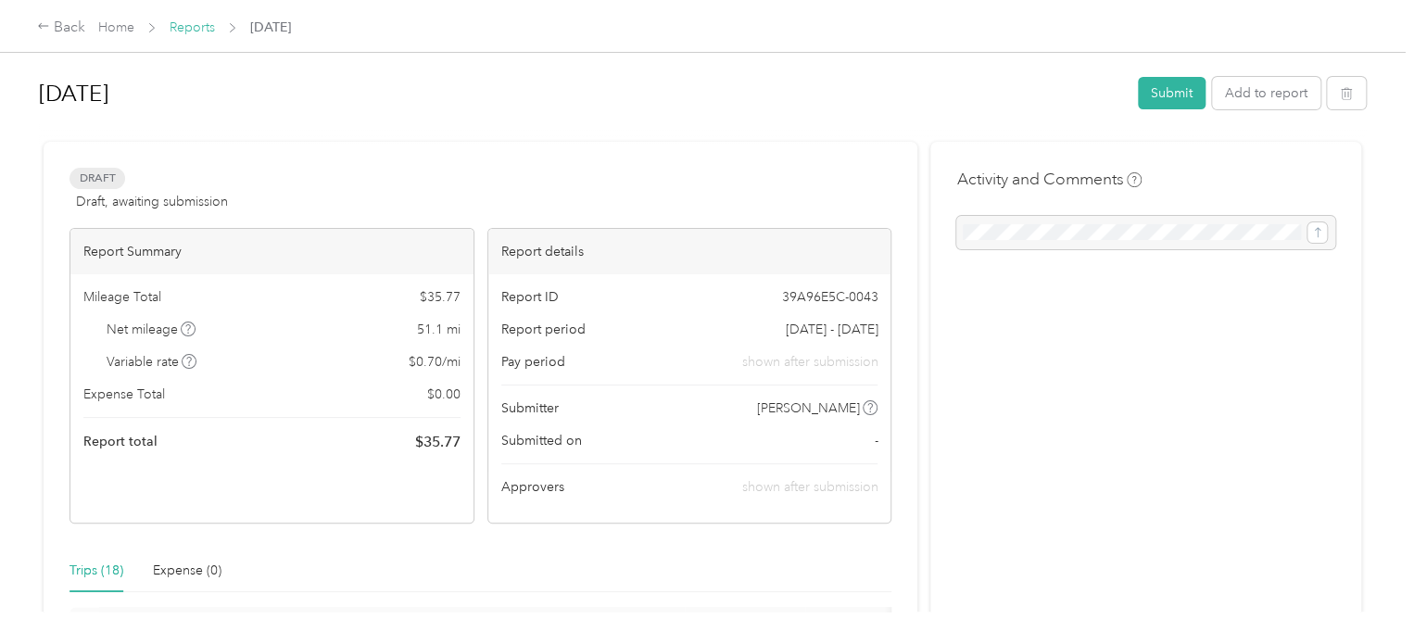
click at [182, 30] on link "Reports" at bounding box center [192, 27] width 45 height 16
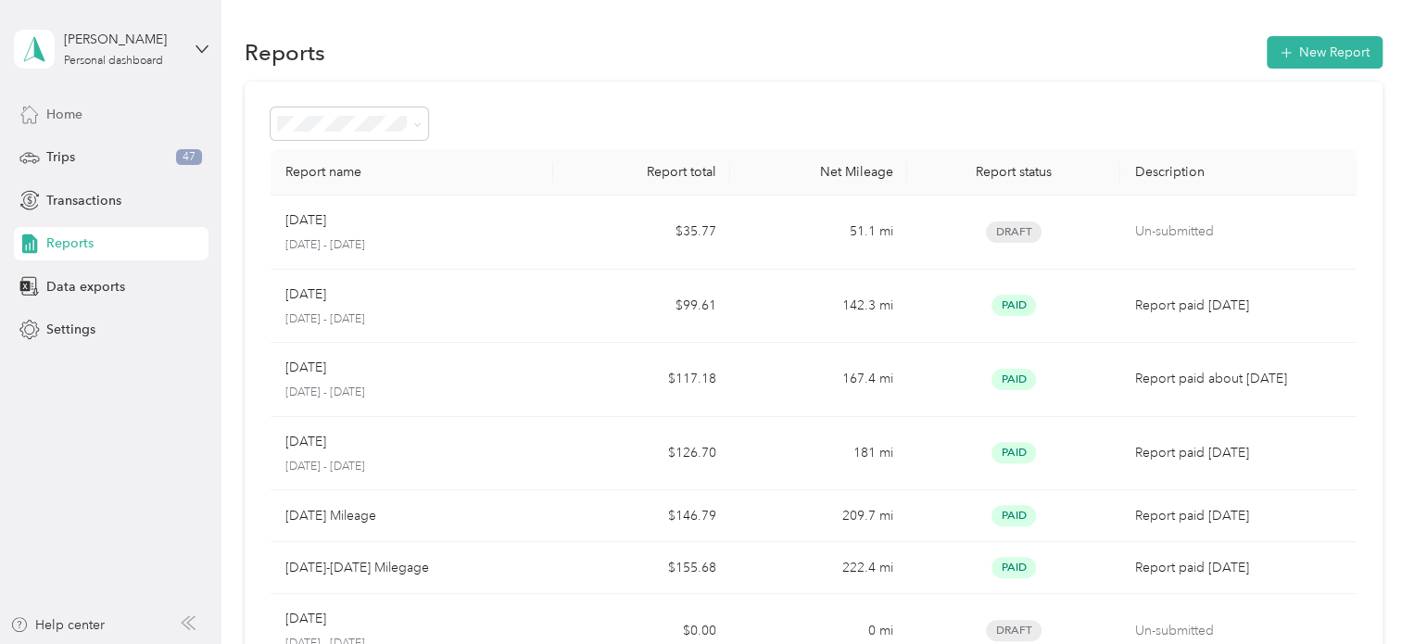
click at [68, 114] on span "Home" at bounding box center [64, 114] width 36 height 19
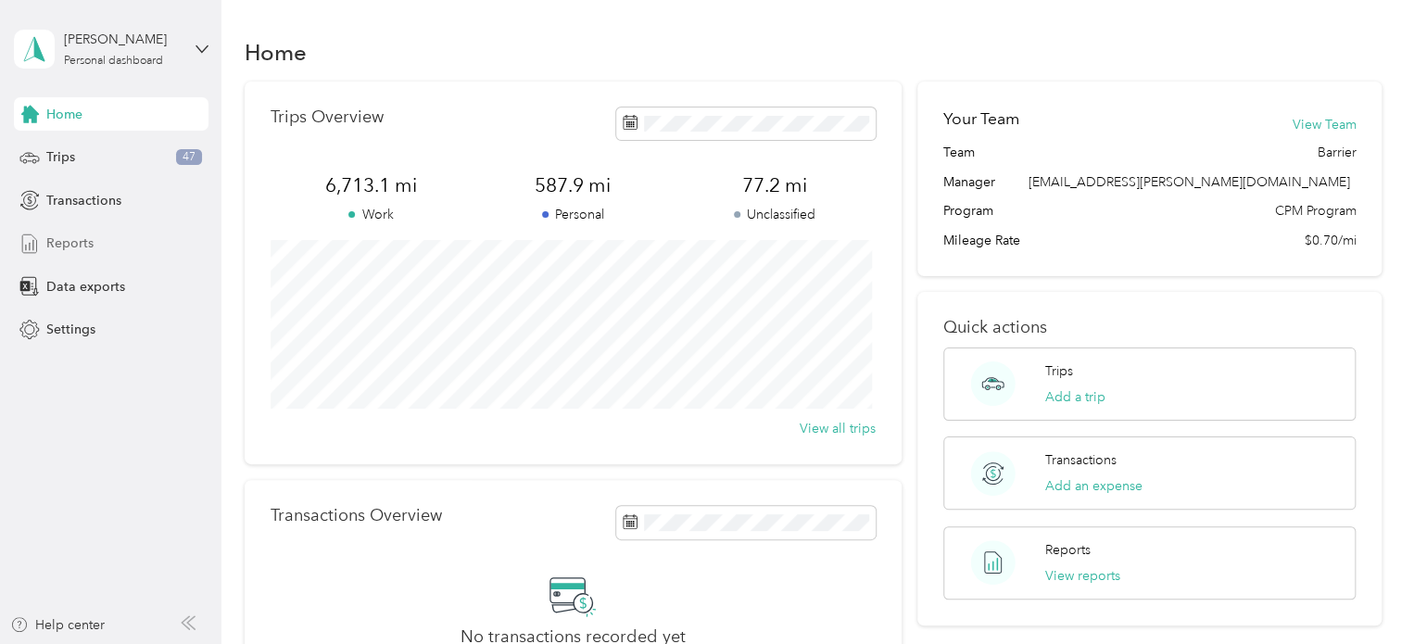
click at [73, 237] on span "Reports" at bounding box center [69, 243] width 47 height 19
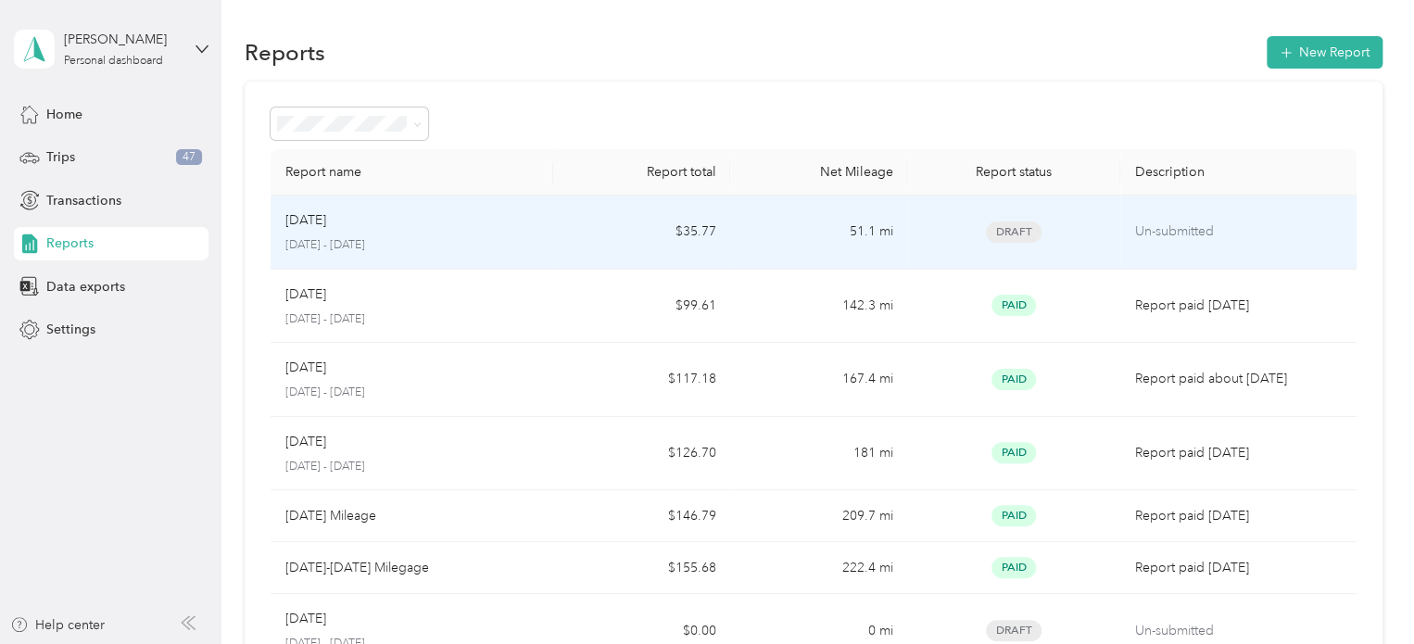
click at [1182, 240] on p "Un-submitted" at bounding box center [1238, 232] width 207 height 20
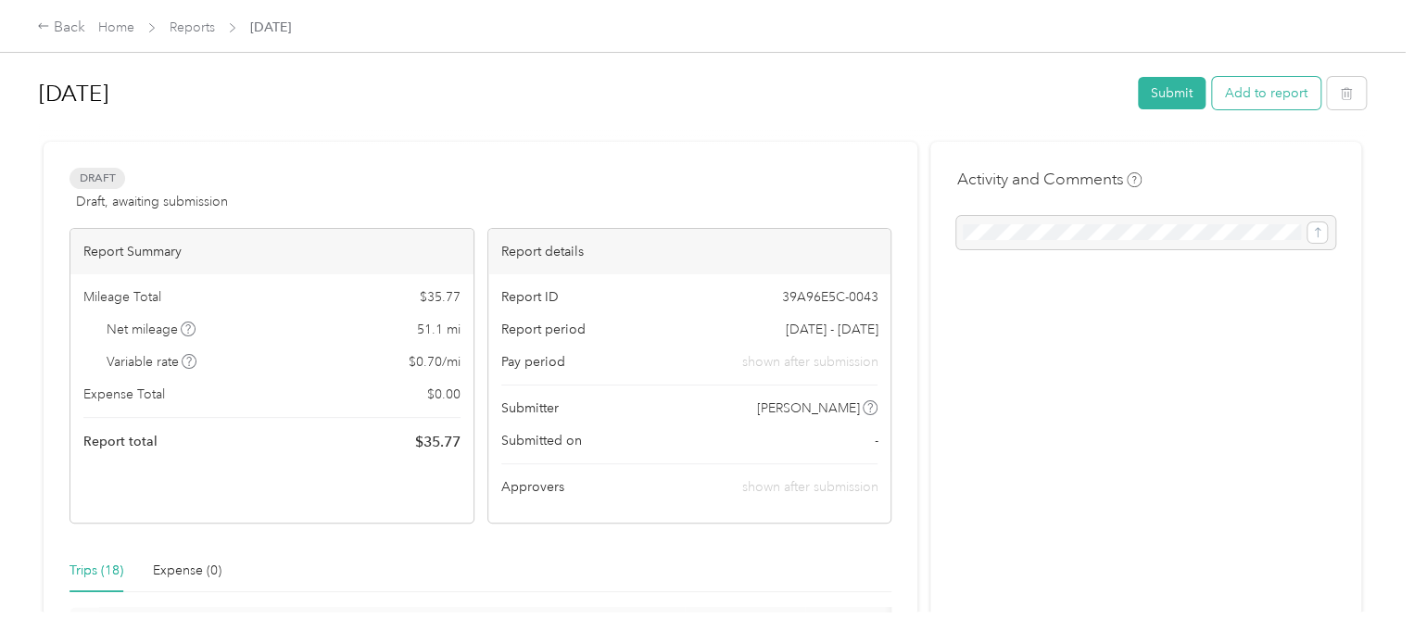
click at [1236, 77] on button "Add to report" at bounding box center [1266, 93] width 108 height 32
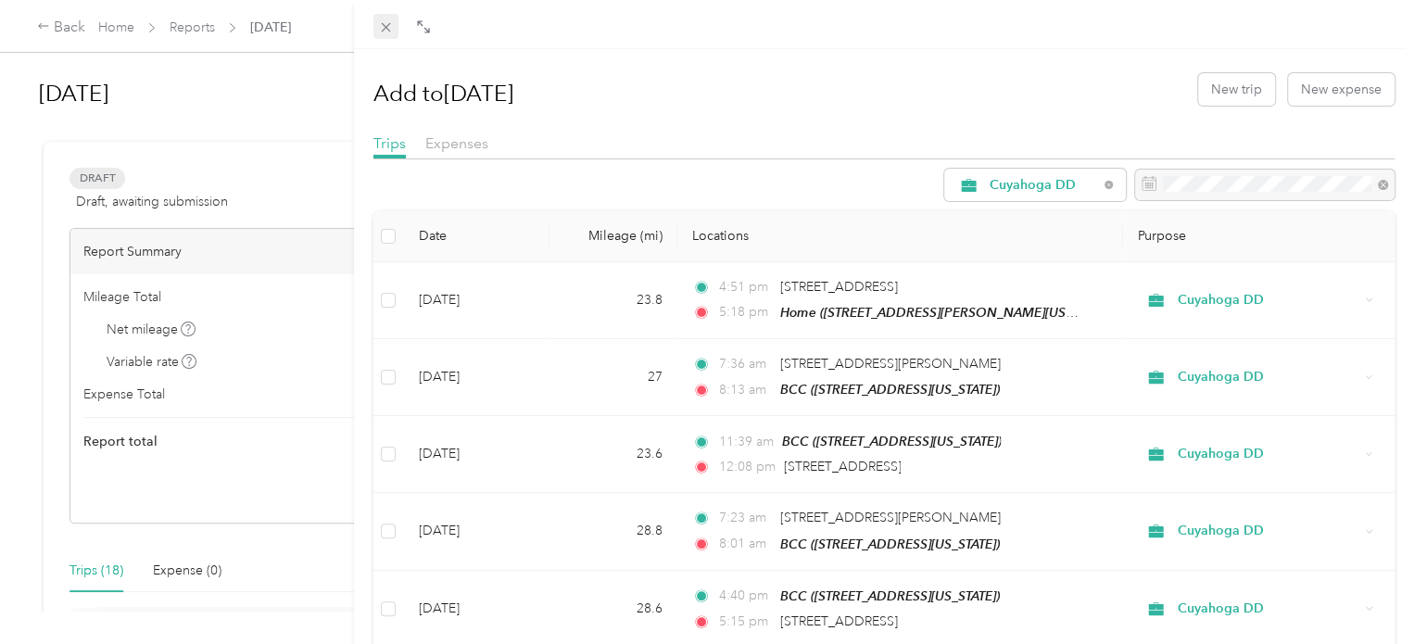
click at [389, 27] on icon at bounding box center [386, 27] width 16 height 16
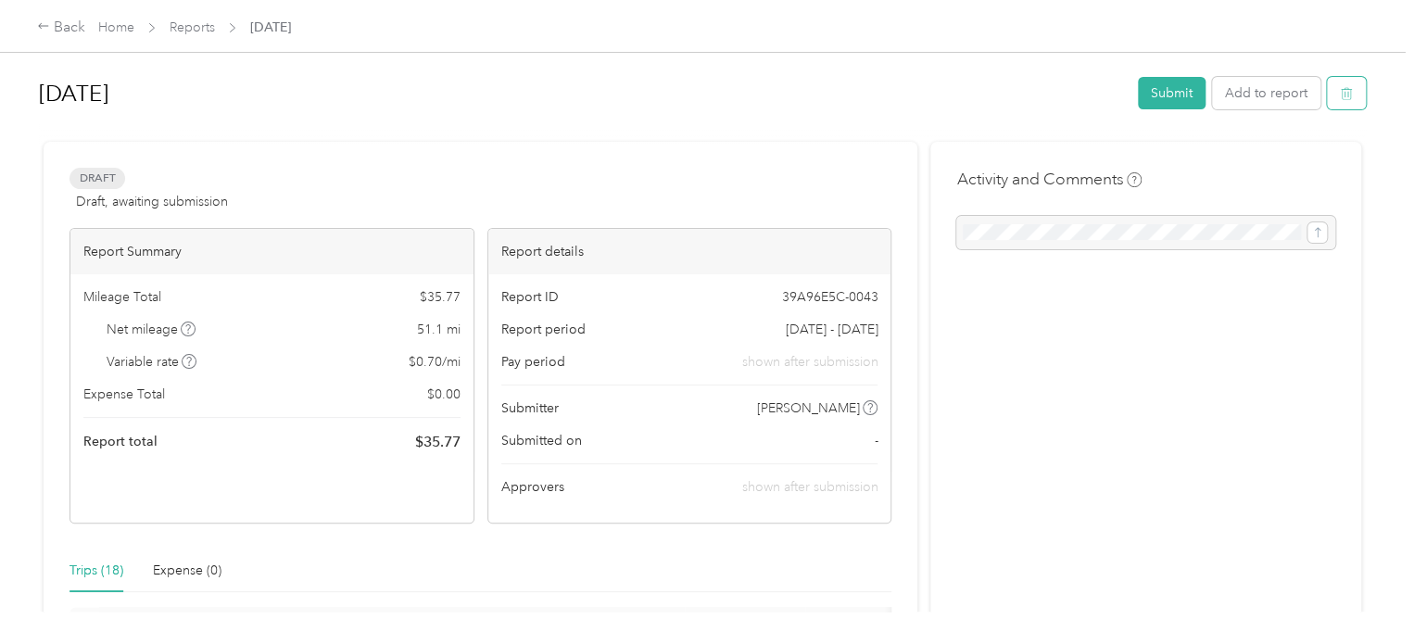
click at [1346, 81] on button "button" at bounding box center [1346, 93] width 39 height 32
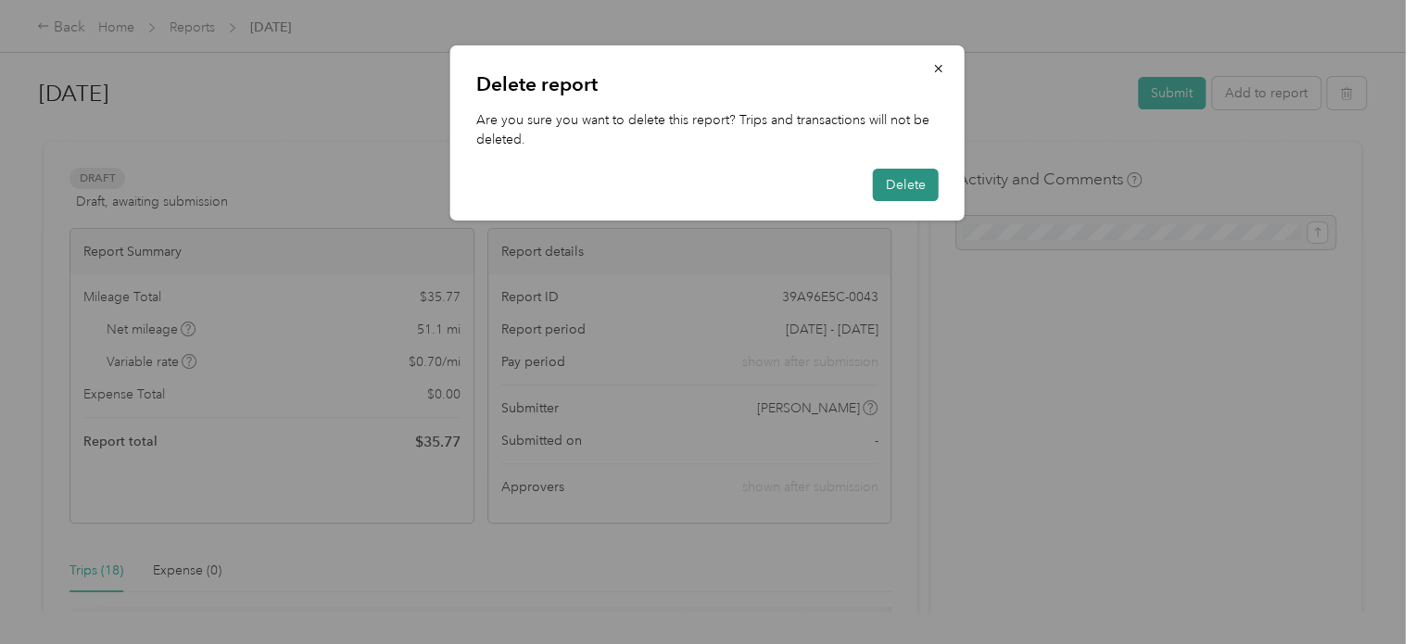
click at [894, 188] on button "Delete" at bounding box center [906, 185] width 66 height 32
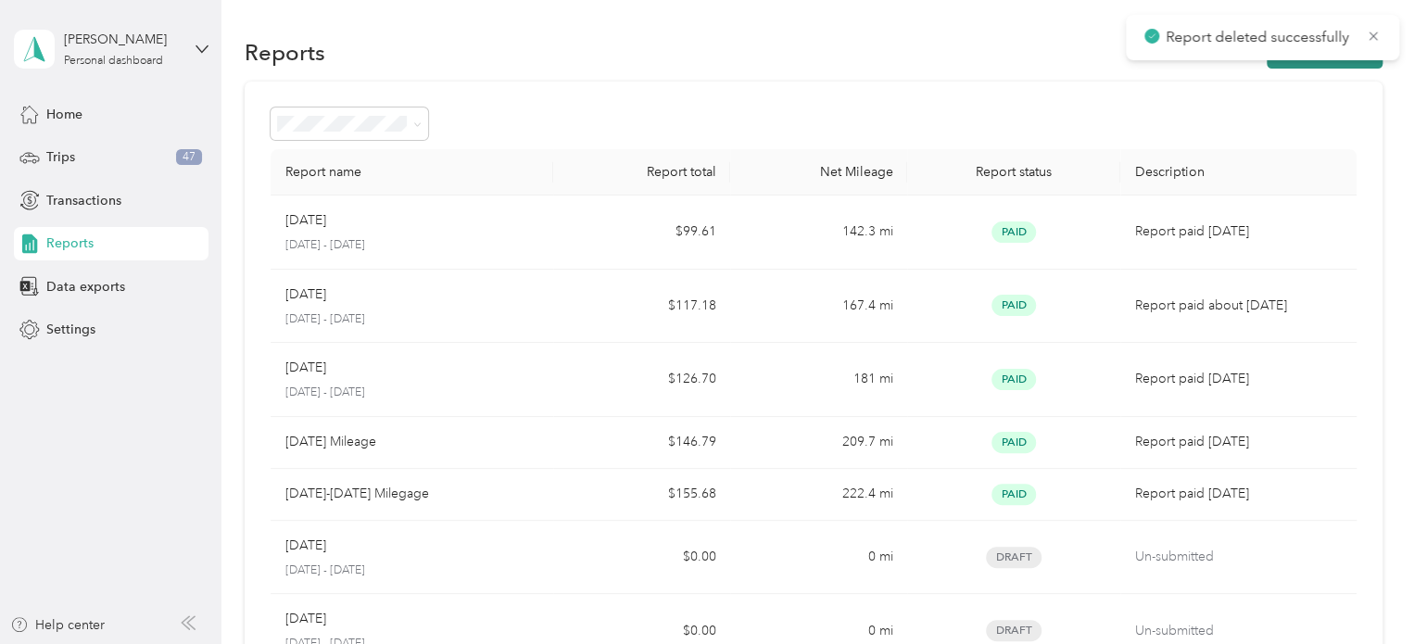
click at [1280, 65] on button "New Report" at bounding box center [1325, 52] width 116 height 32
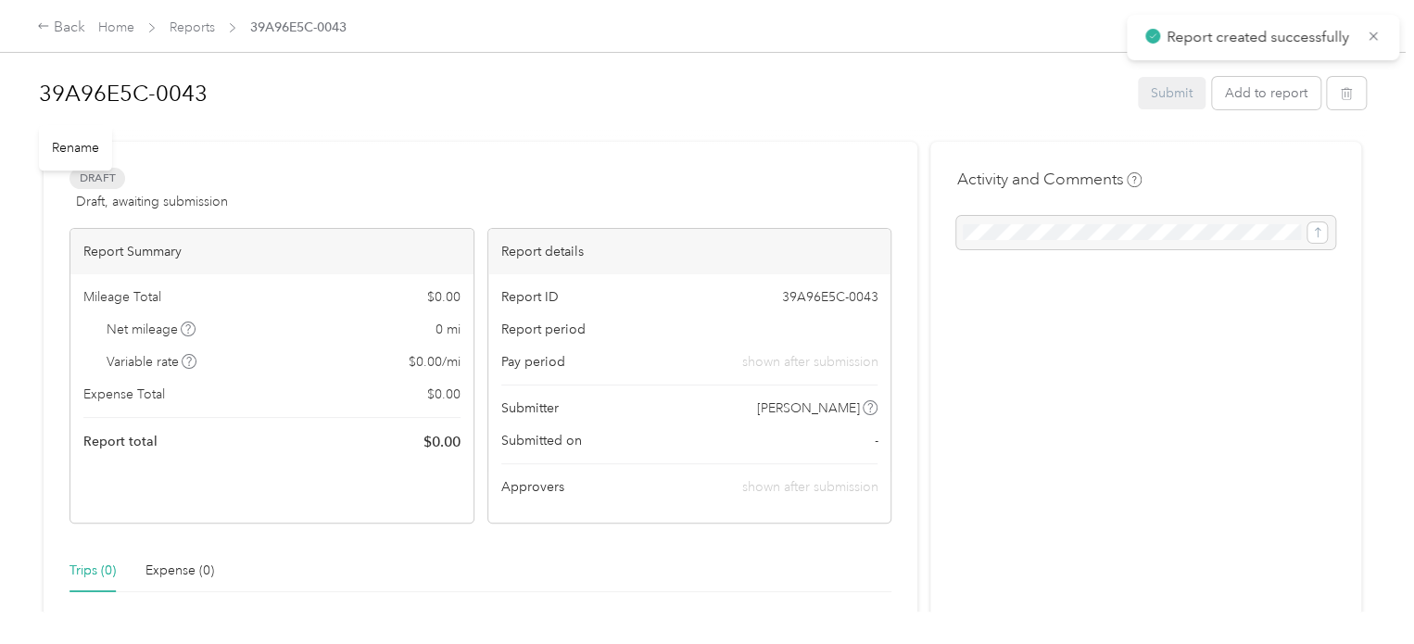
click at [225, 102] on h1 "39A96E5C-0043" at bounding box center [582, 93] width 1086 height 44
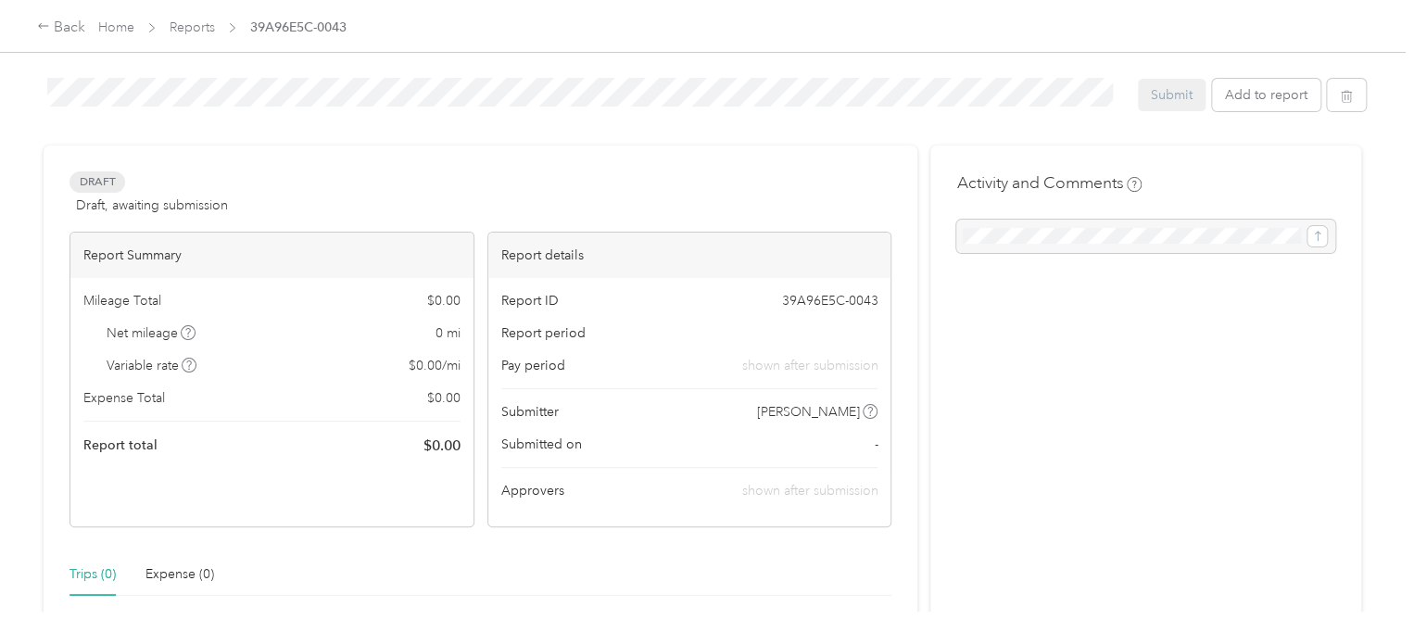
click at [0, 47] on div "Back Home Reports 39A96E5C-0043 39A96E5C-0043 Submit Add to report Draft Draft,…" at bounding box center [702, 322] width 1405 height 644
click at [704, 192] on div "Draft Draft, awaiting submission View activity & comments" at bounding box center [481, 190] width 822 height 44
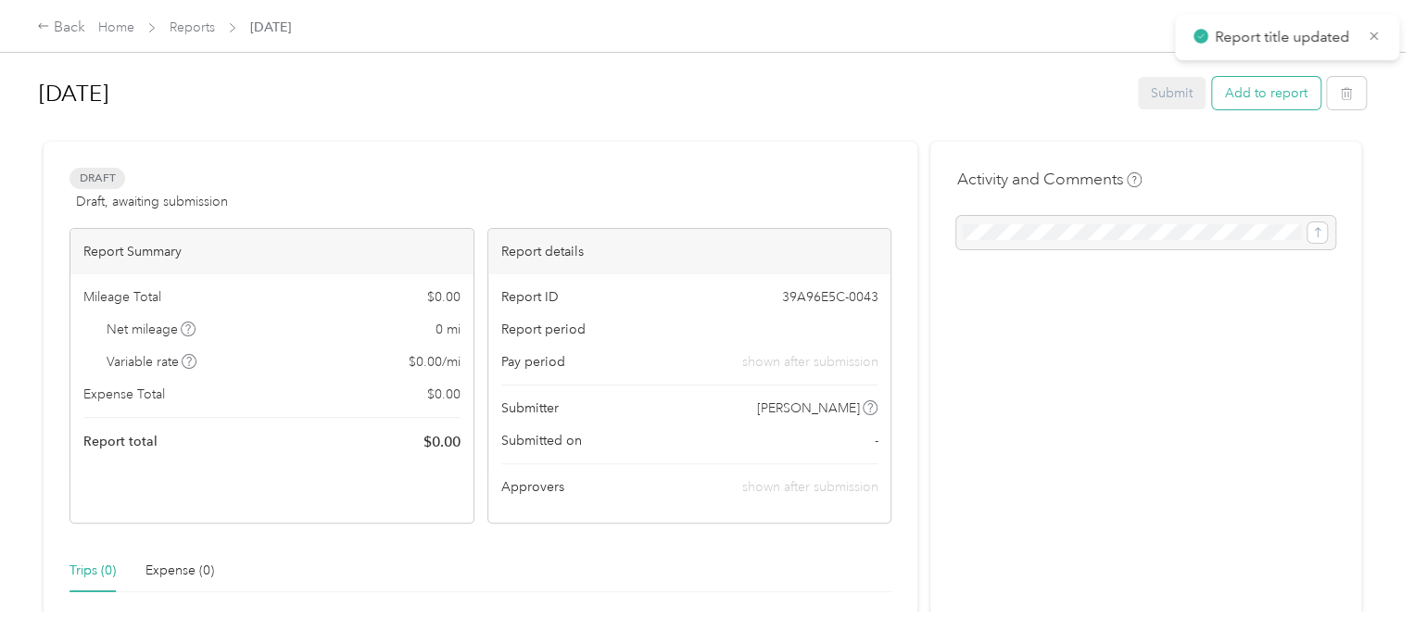
click at [1279, 96] on button "Add to report" at bounding box center [1266, 93] width 108 height 32
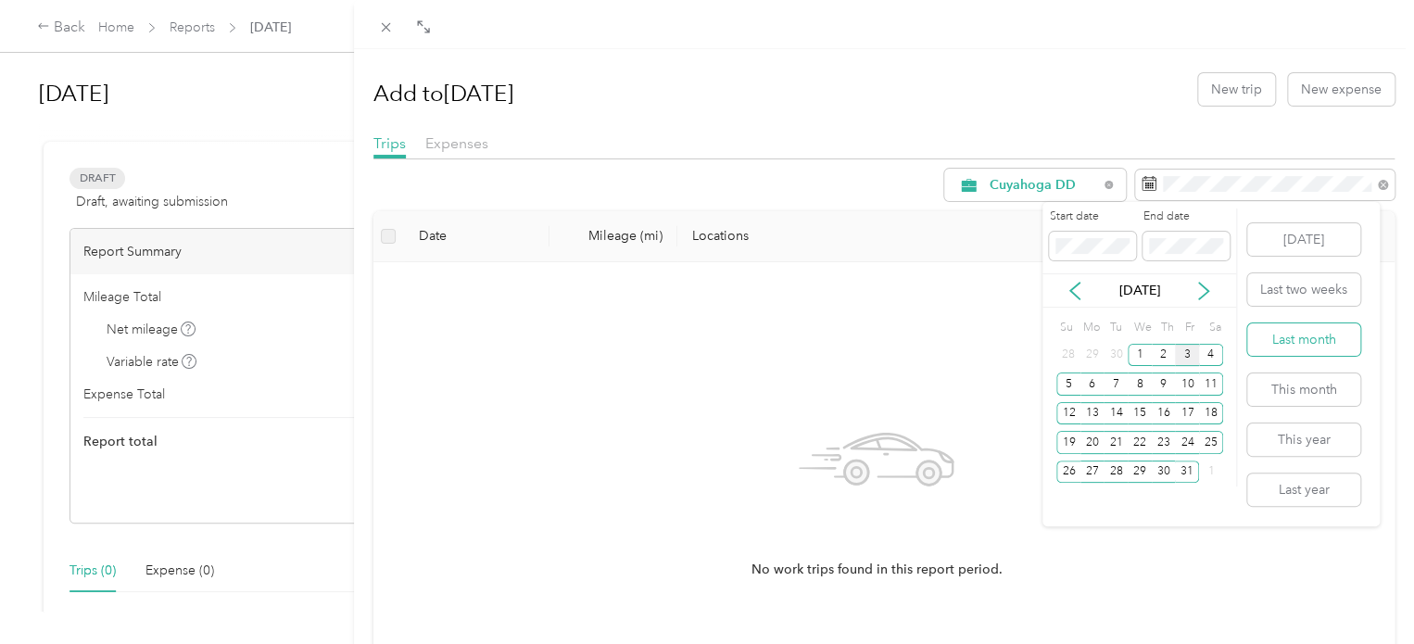
click at [1324, 335] on button "Last month" at bounding box center [1304, 339] width 113 height 32
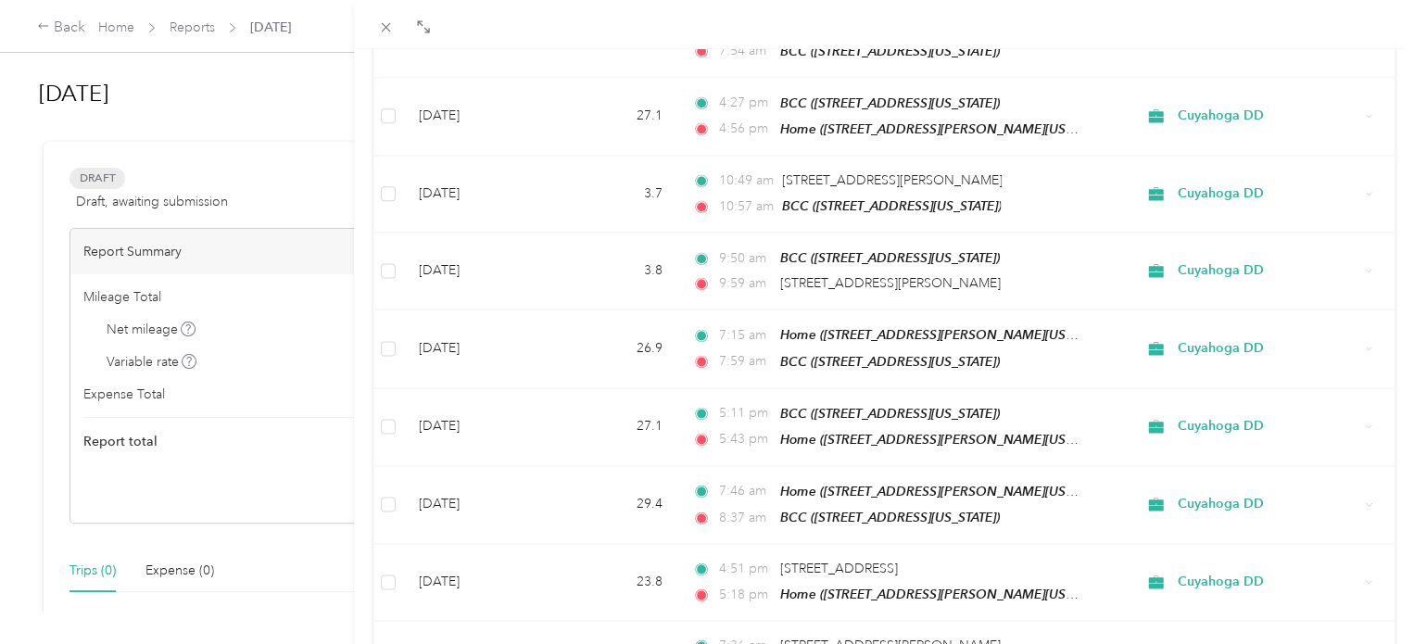
scroll to position [1661, 0]
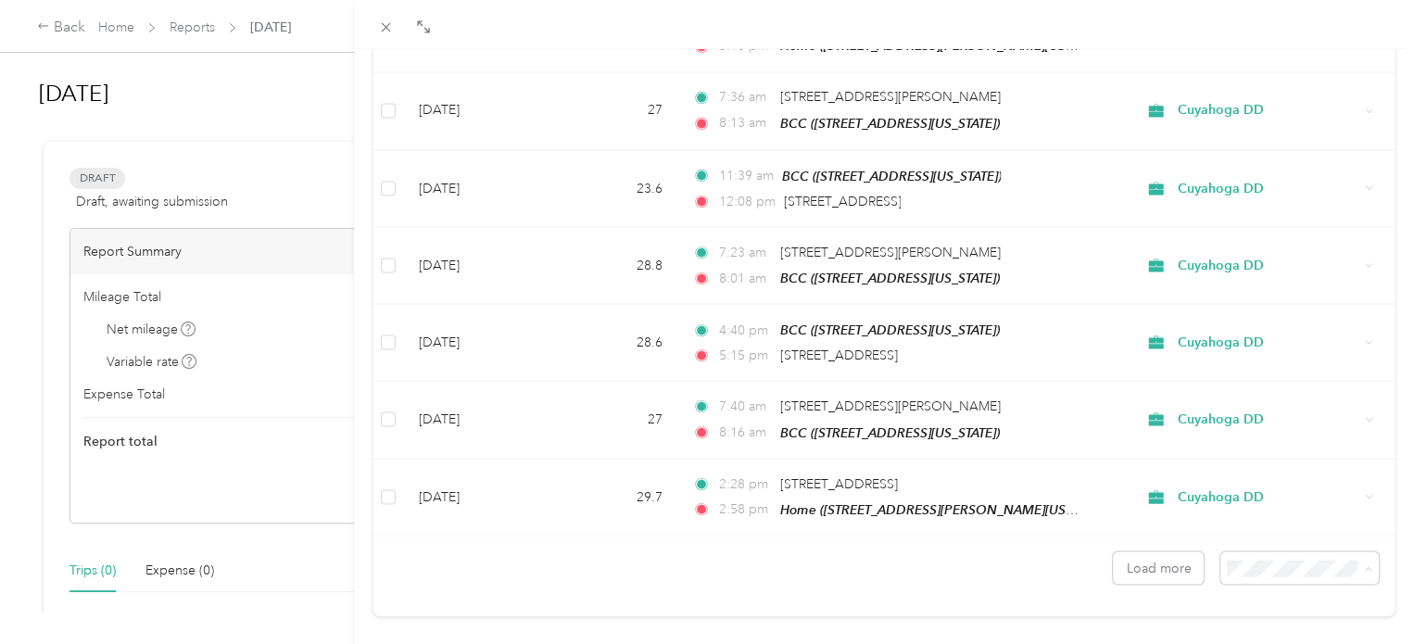
click at [1268, 496] on span "100 per load" at bounding box center [1257, 499] width 76 height 16
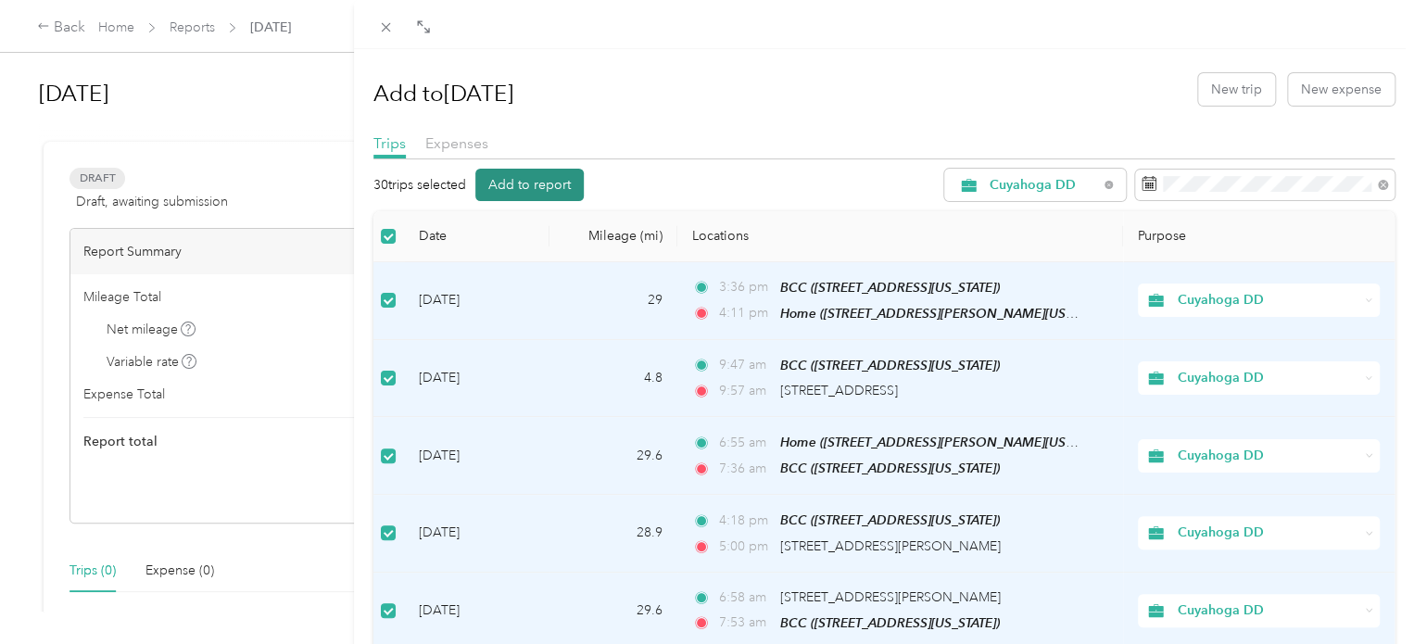
click at [540, 192] on button "Add to report" at bounding box center [530, 185] width 108 height 32
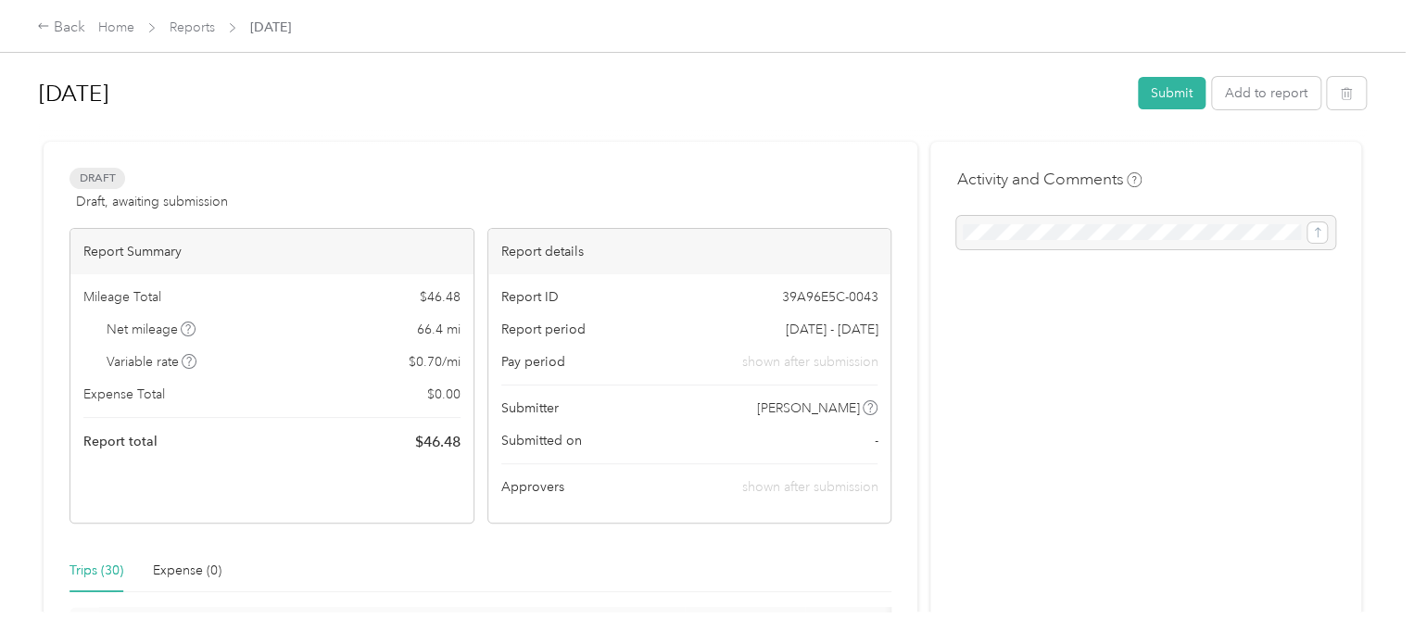
click at [397, 140] on div at bounding box center [702, 133] width 1327 height 19
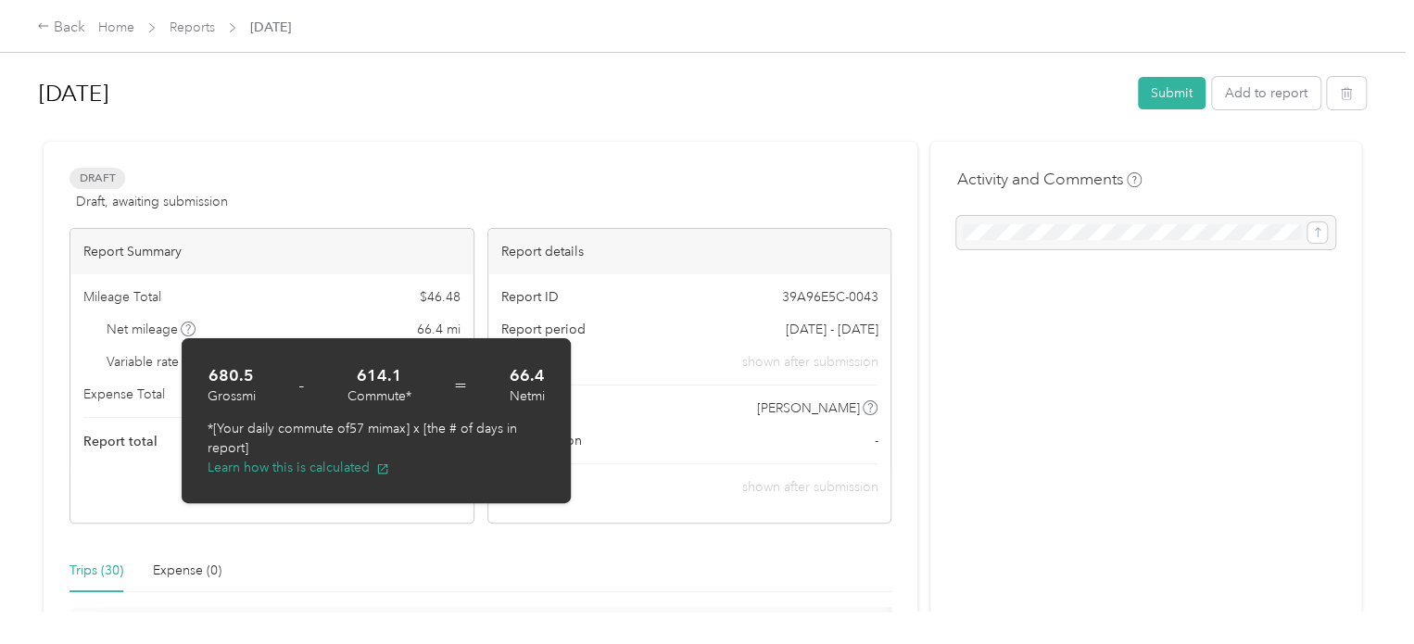
click at [661, 177] on div "Draft Draft, awaiting submission View activity & comments" at bounding box center [481, 190] width 822 height 44
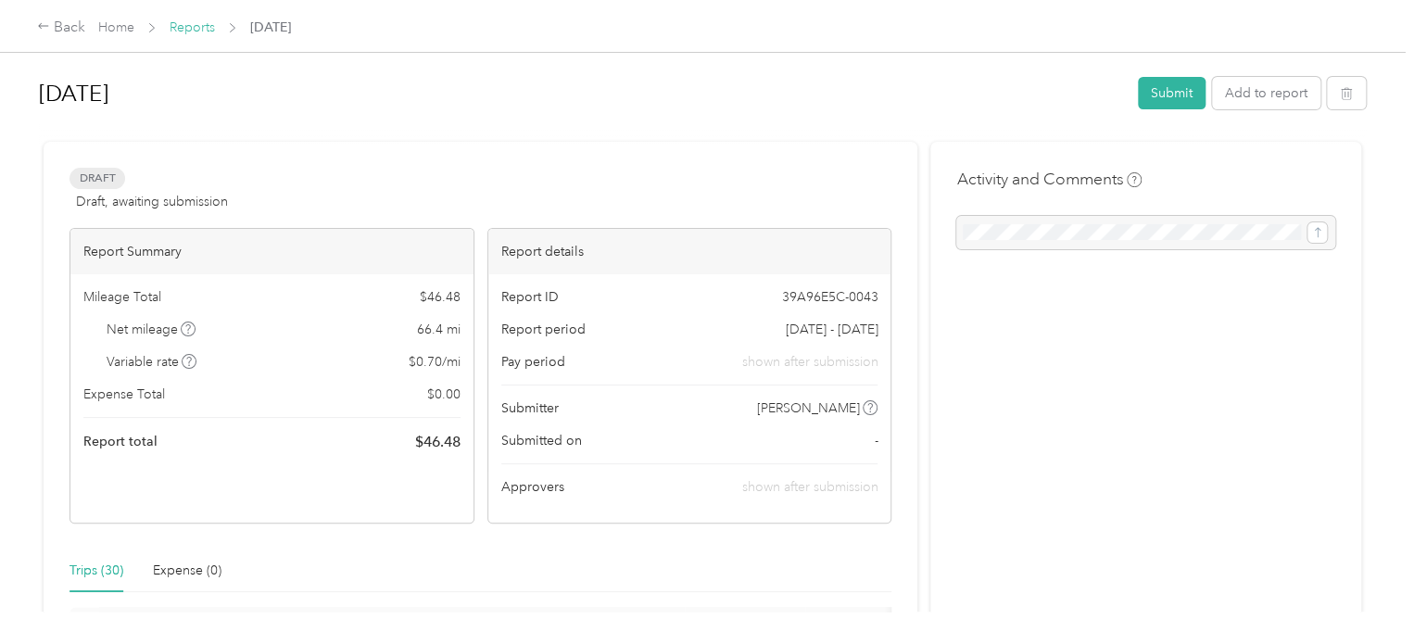
click at [192, 22] on link "Reports" at bounding box center [192, 27] width 45 height 16
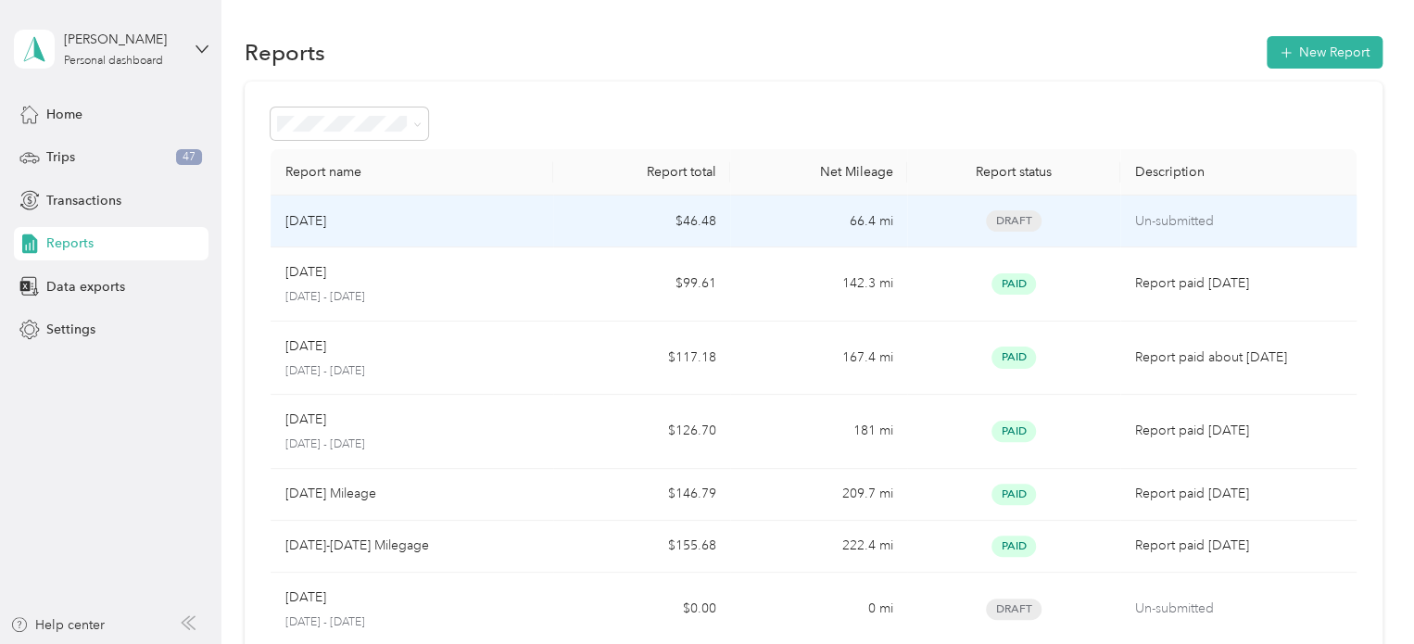
click at [349, 209] on td "[DATE]" at bounding box center [413, 222] width 284 height 52
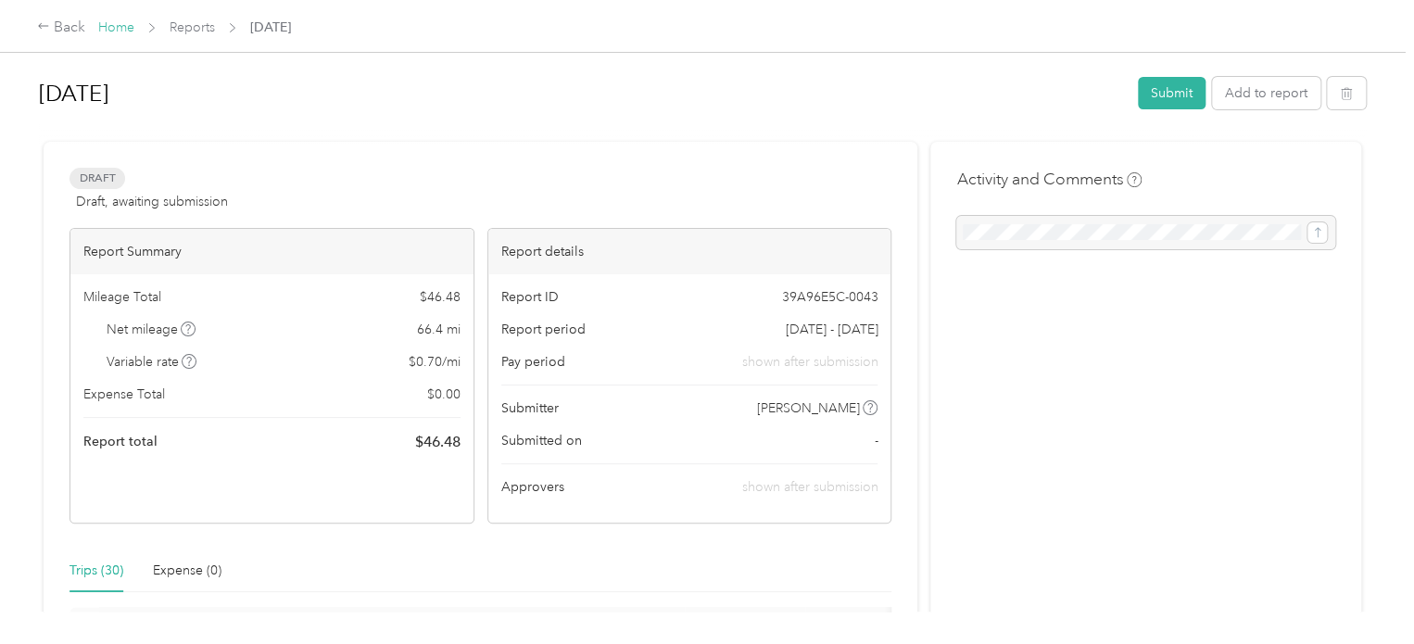
click at [98, 22] on link "Home" at bounding box center [116, 27] width 36 height 16
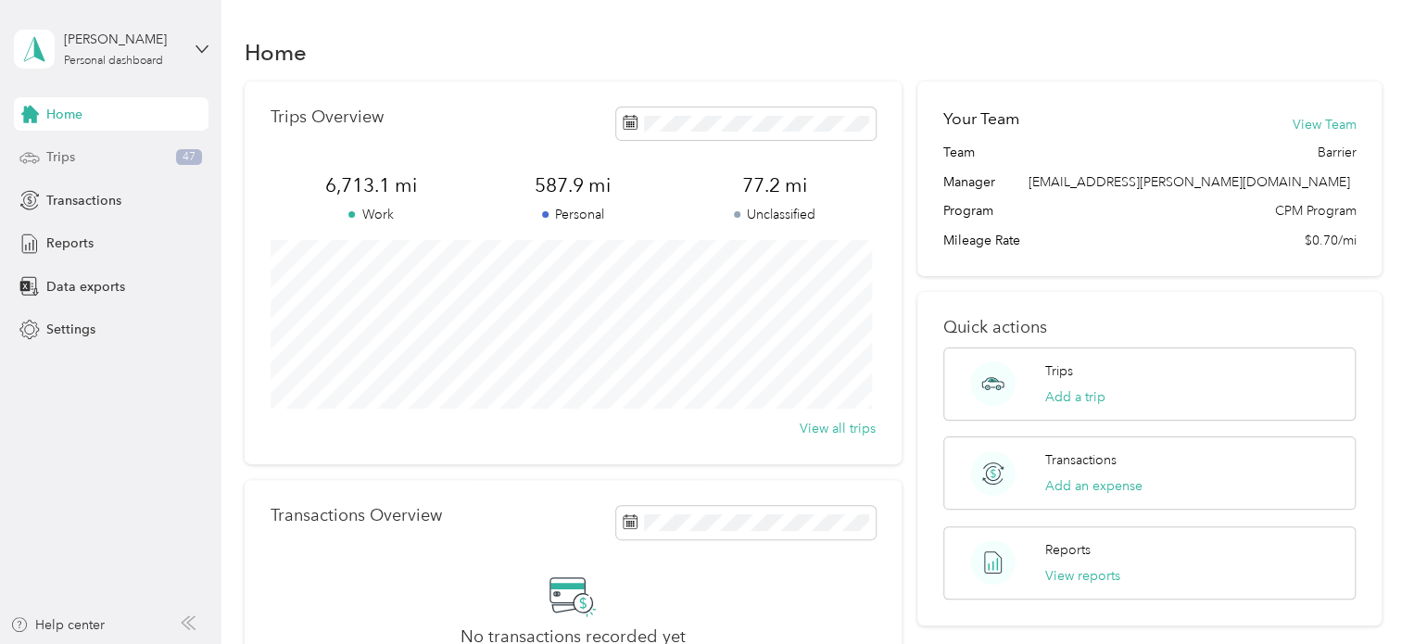
click at [46, 160] on span "Trips" at bounding box center [60, 156] width 29 height 19
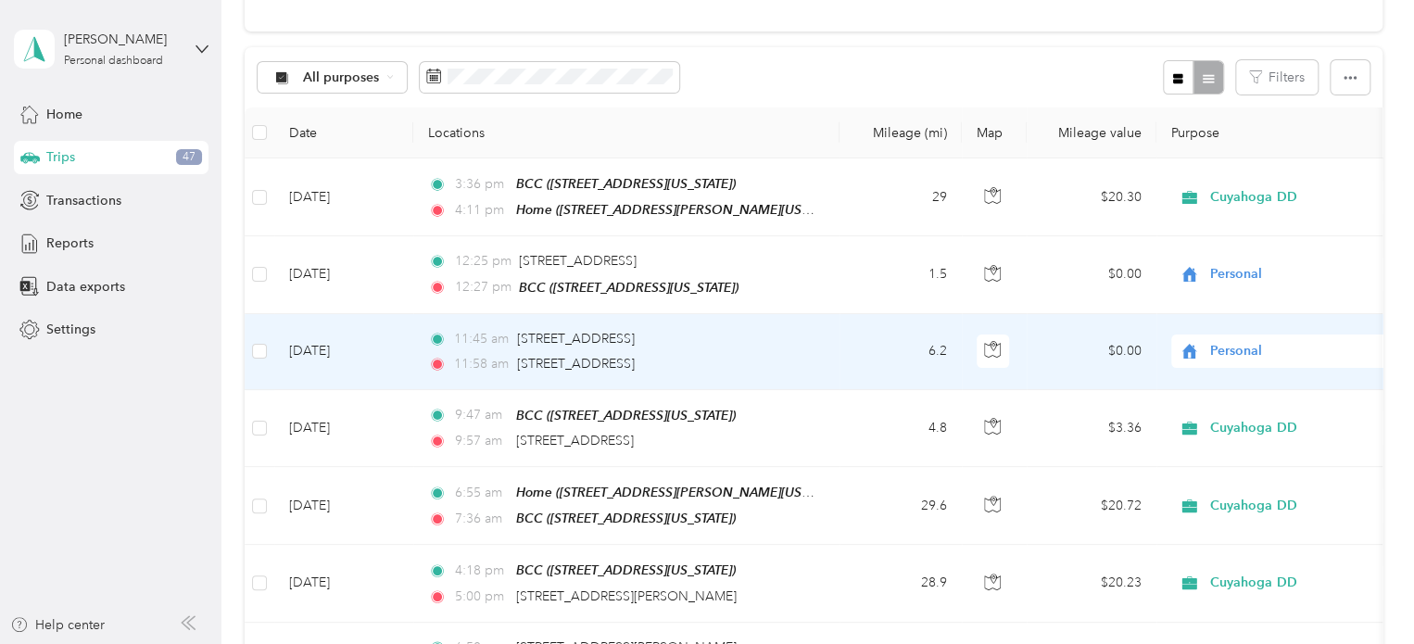
scroll to position [185, 0]
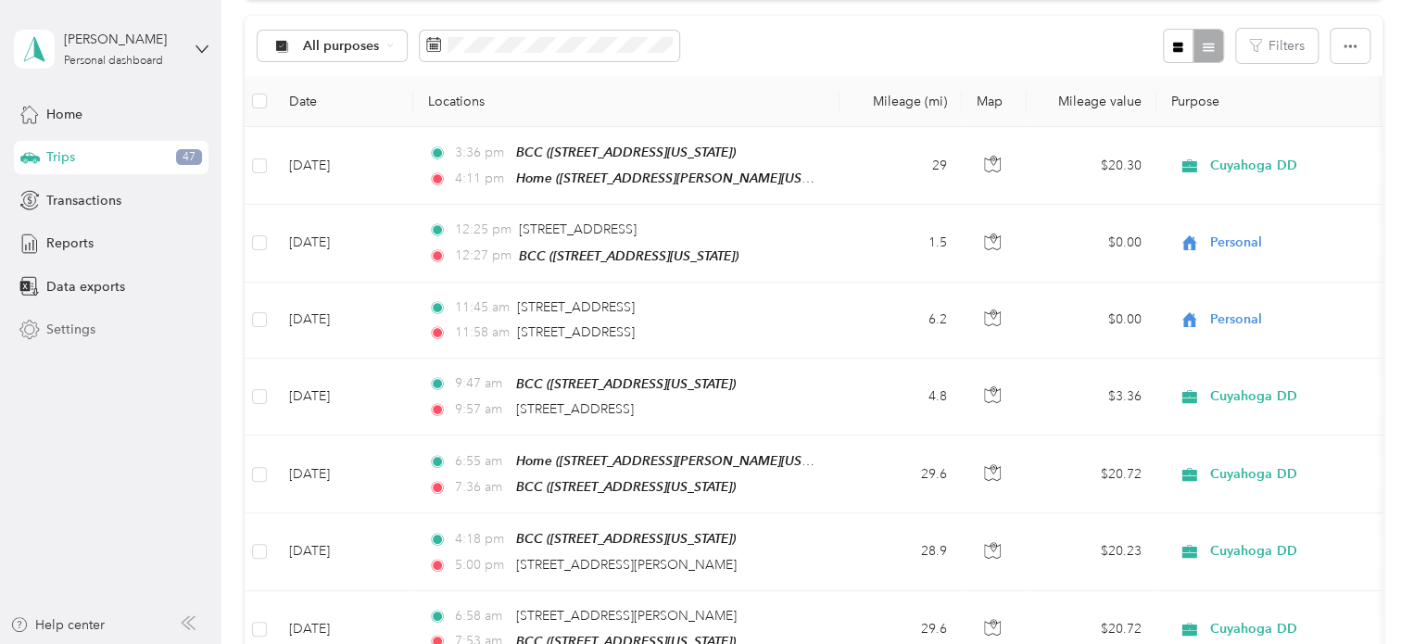
click at [67, 325] on span "Settings" at bounding box center [70, 329] width 49 height 19
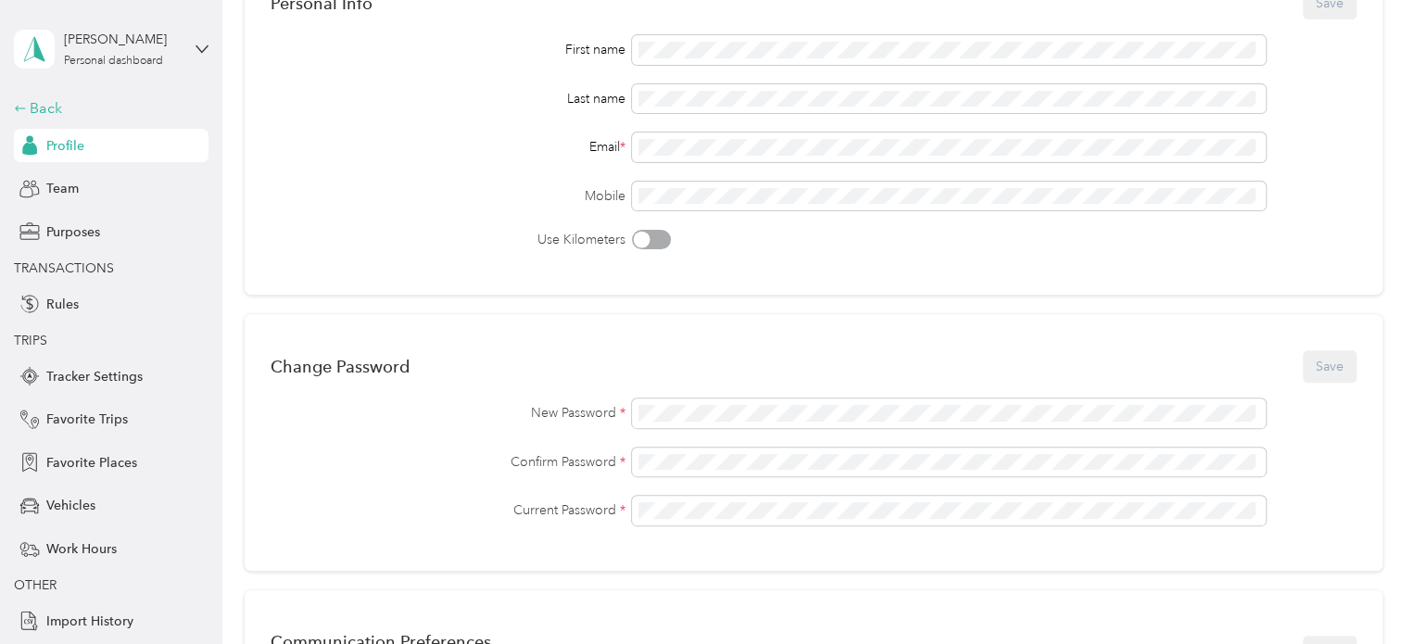
click at [29, 97] on div "Back" at bounding box center [106, 108] width 185 height 22
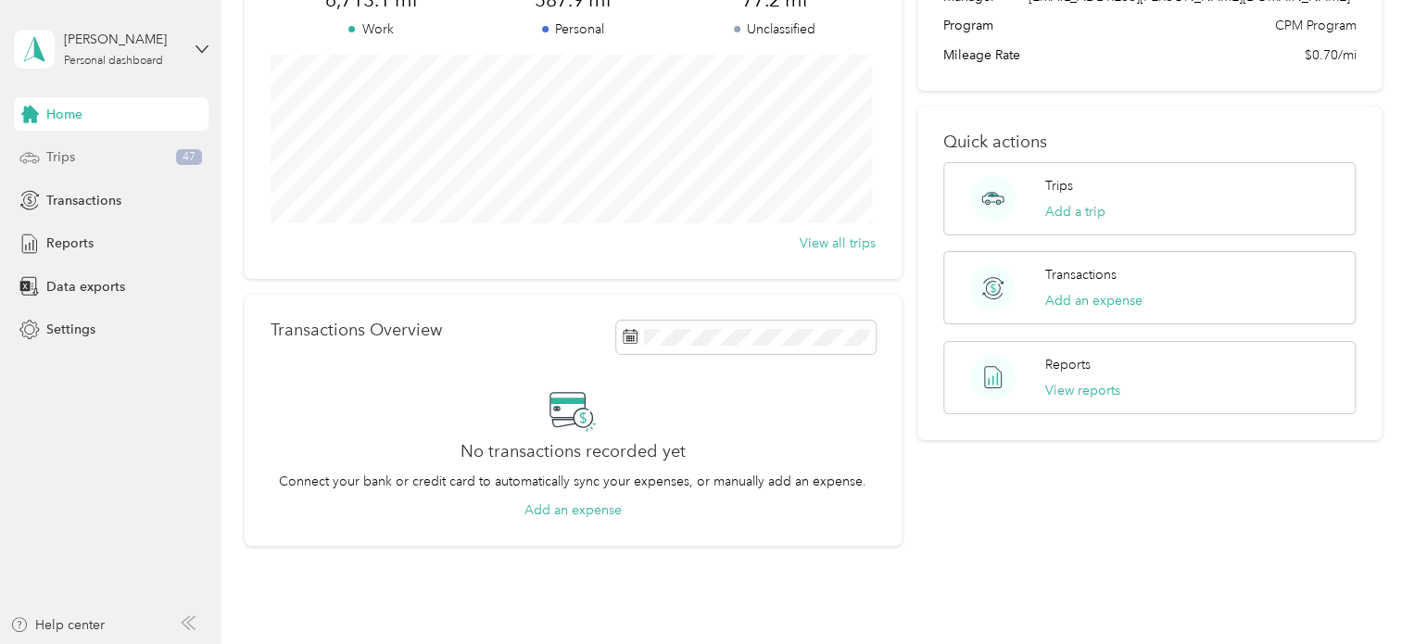
click at [49, 151] on span "Trips" at bounding box center [60, 156] width 29 height 19
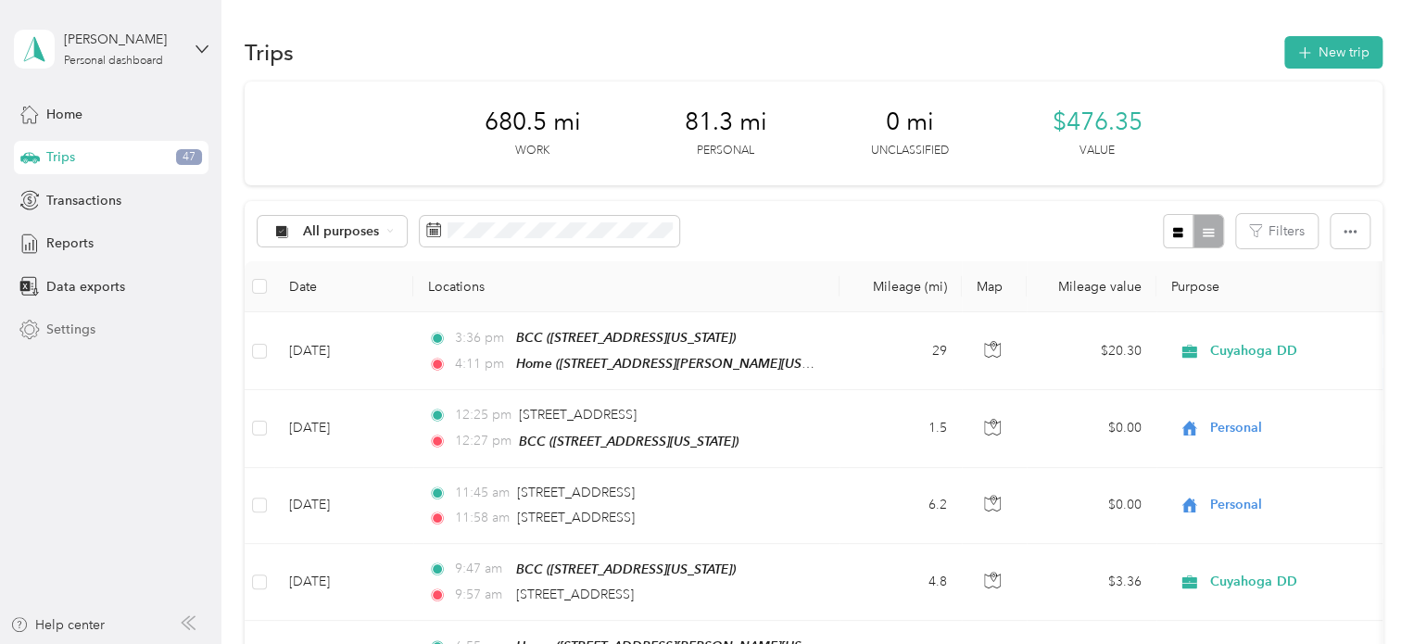
click at [70, 322] on span "Settings" at bounding box center [70, 329] width 49 height 19
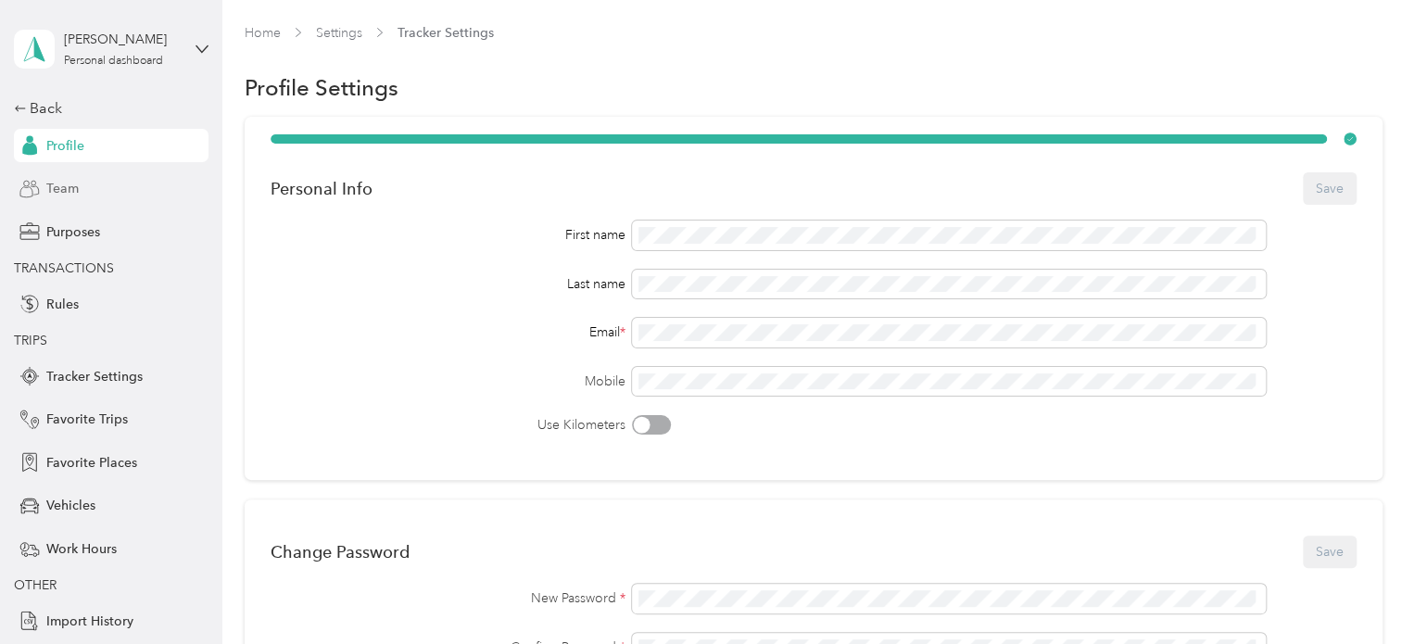
click at [46, 184] on span "Team" at bounding box center [62, 188] width 32 height 19
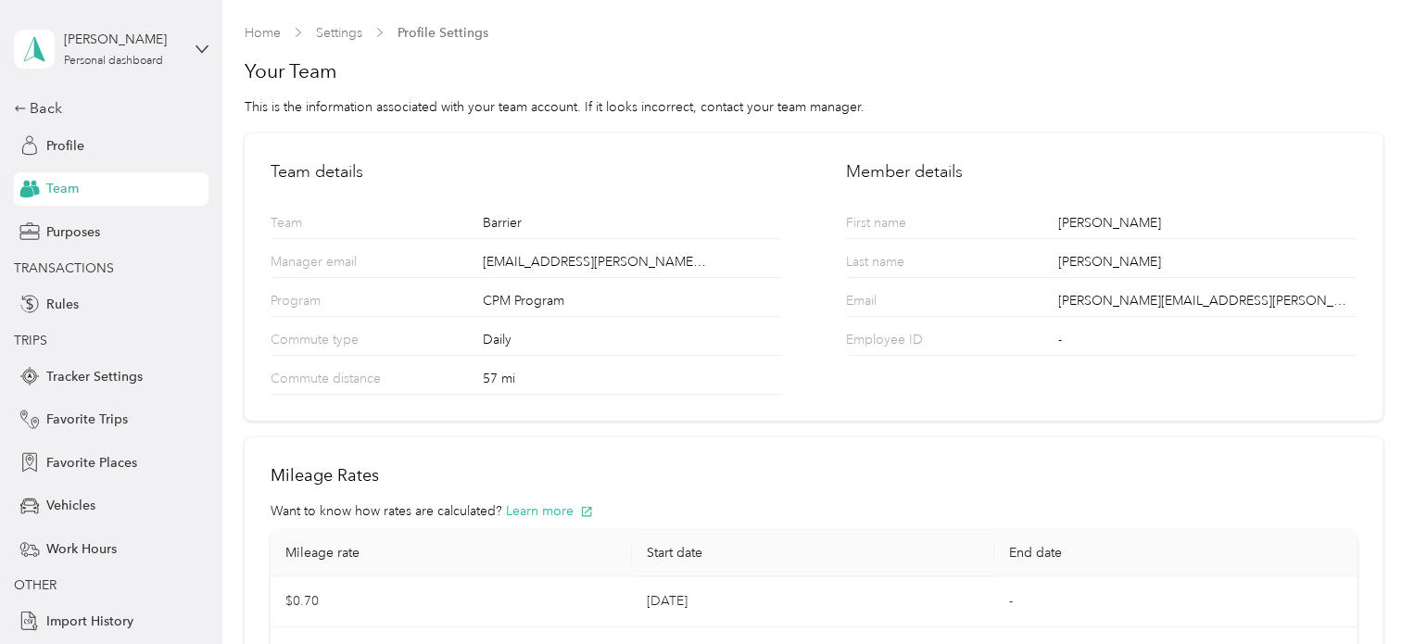
click at [273, 28] on link "Home" at bounding box center [263, 33] width 36 height 16
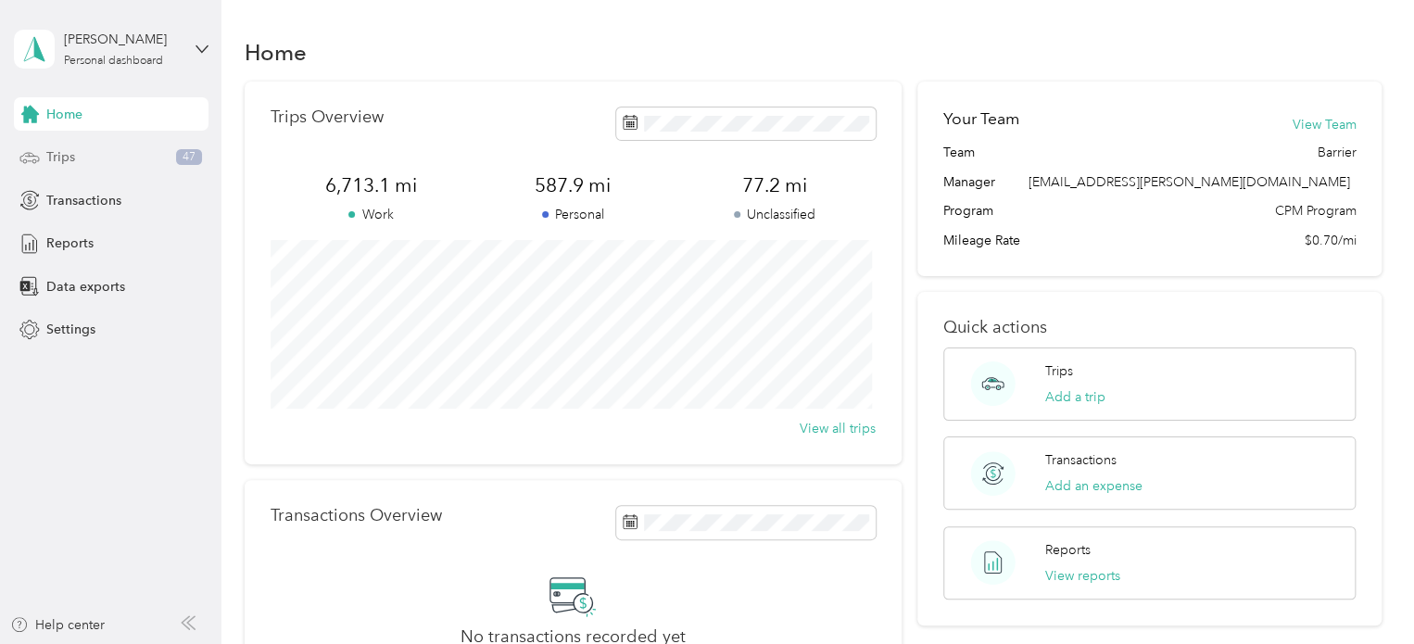
click at [74, 154] on span "Trips" at bounding box center [60, 156] width 29 height 19
